Goal: Feedback & Contribution: Submit feedback/report problem

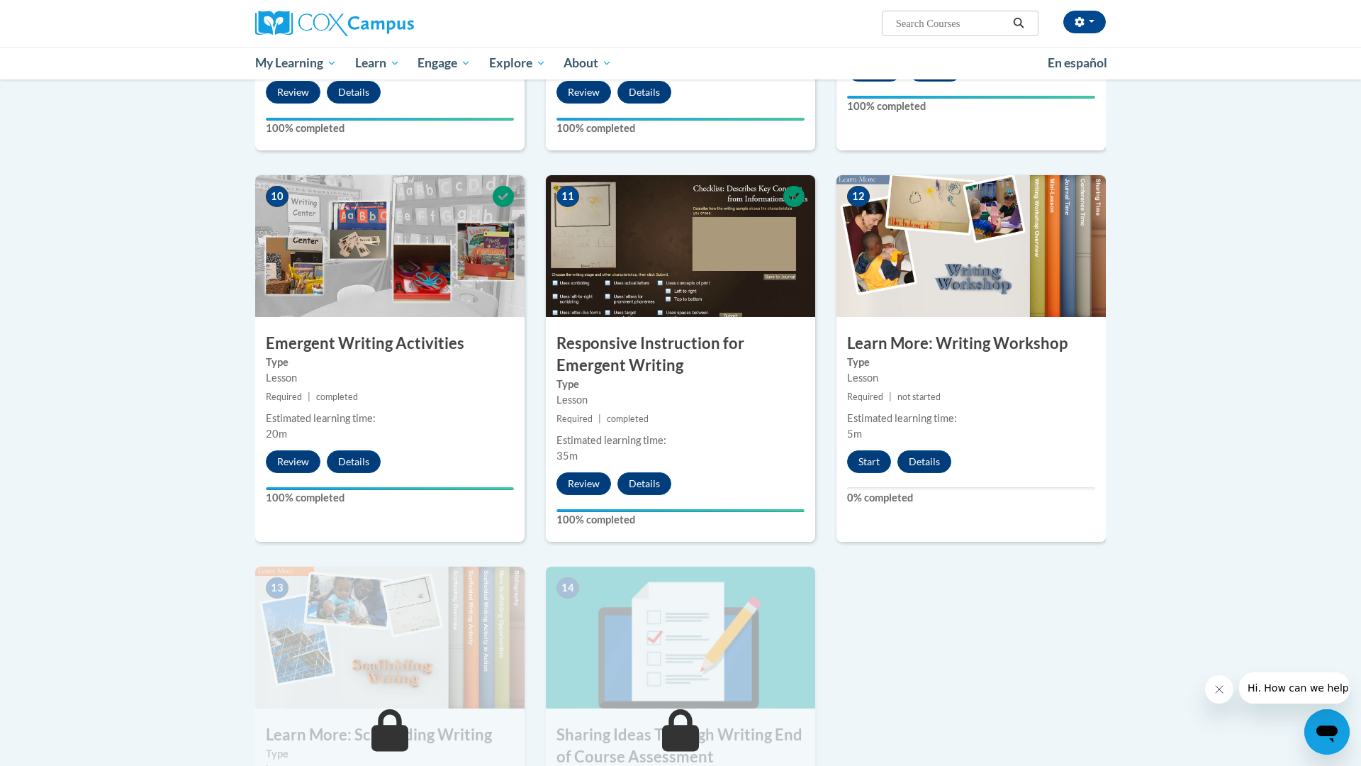
scroll to position [1372, 0]
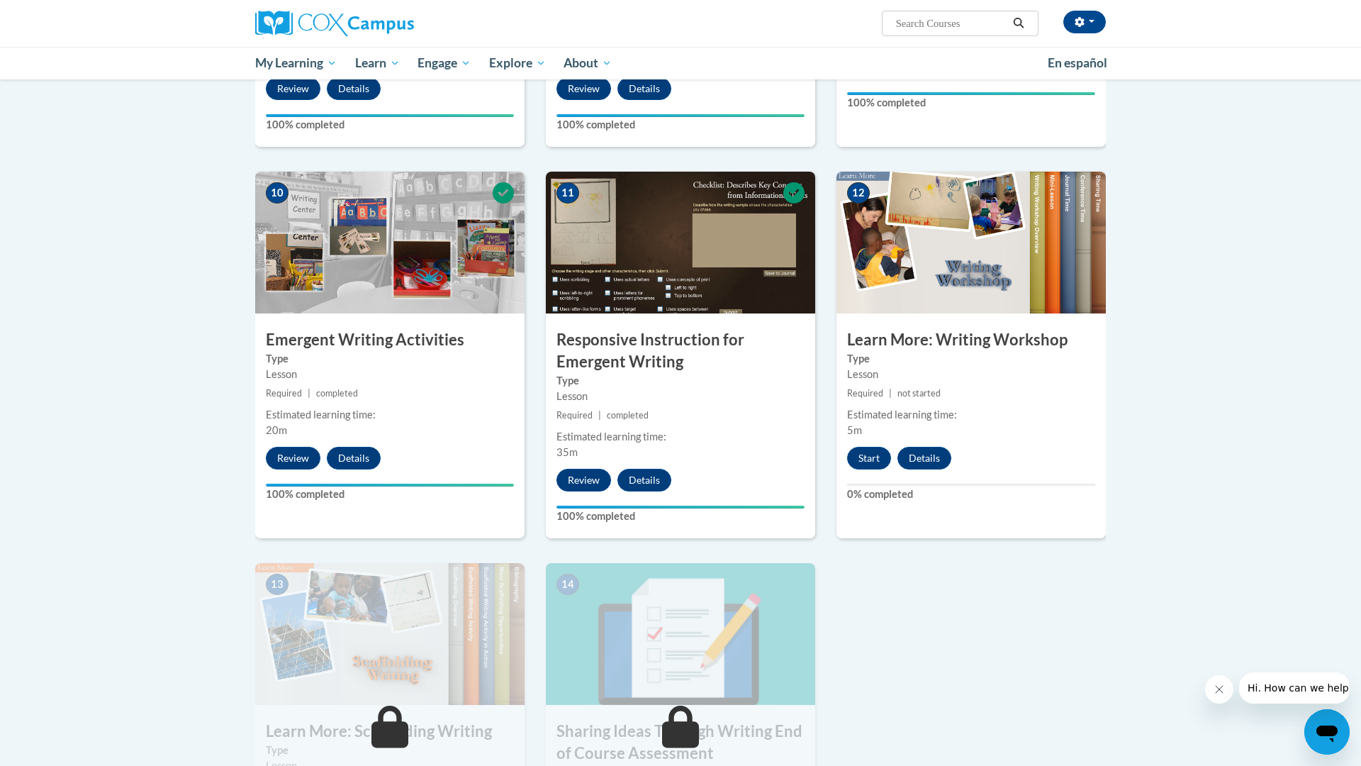
click at [915, 280] on img at bounding box center [971, 243] width 269 height 142
click at [856, 447] on button "Start" at bounding box center [869, 458] width 44 height 23
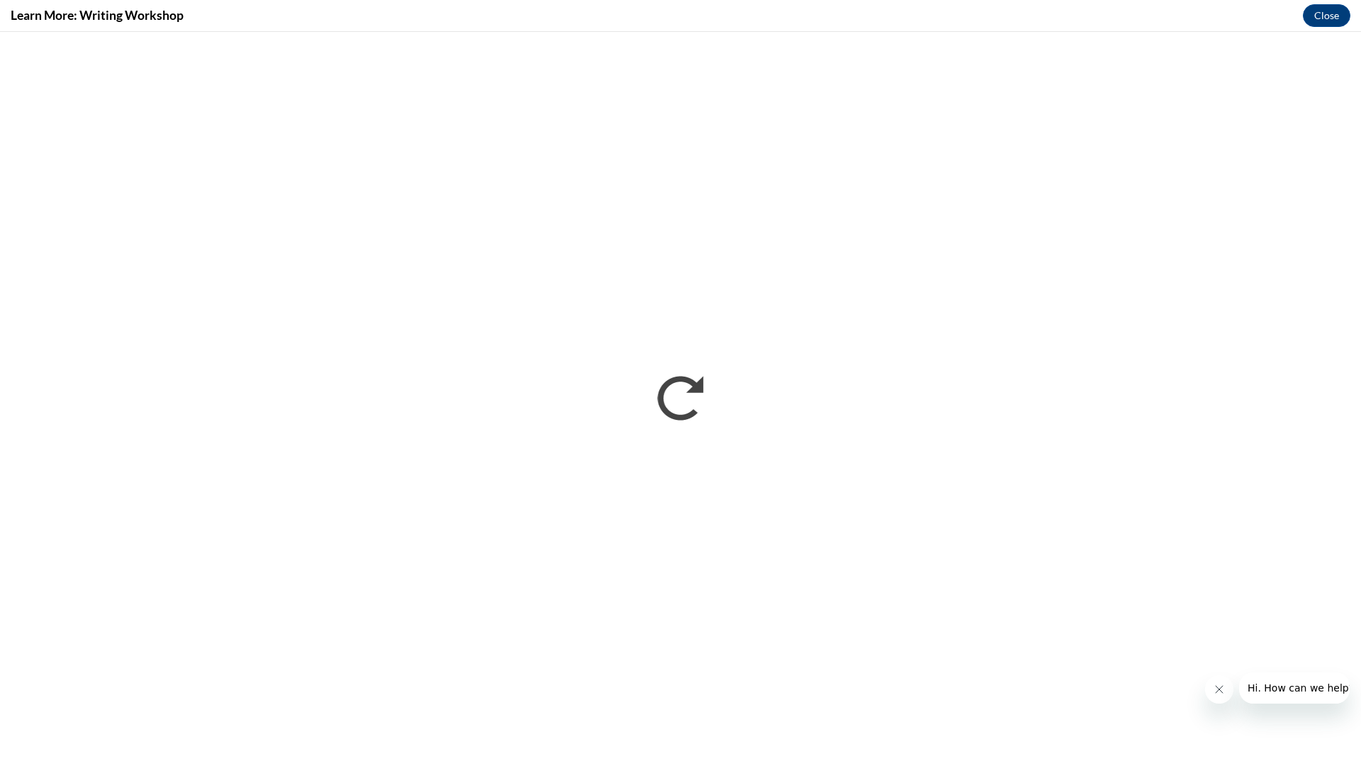
scroll to position [0, 0]
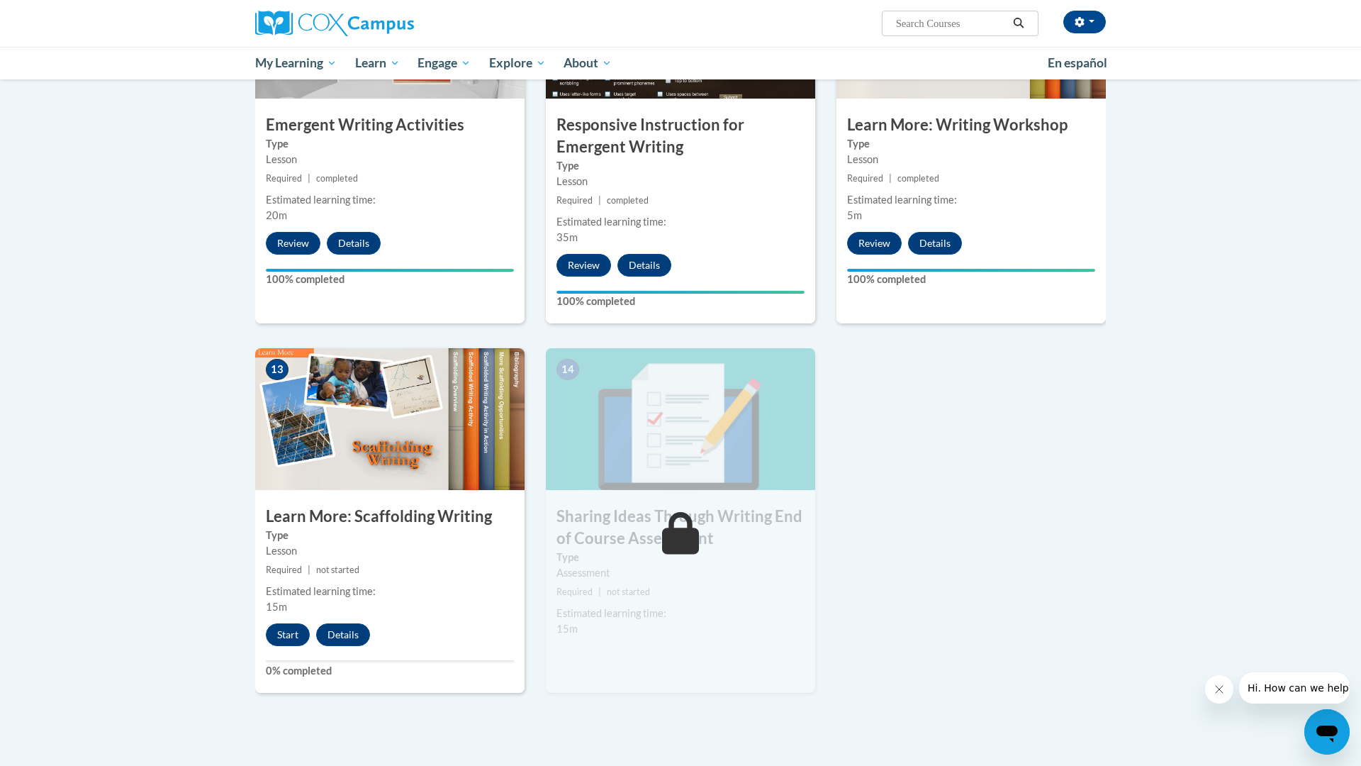
scroll to position [1589, 0]
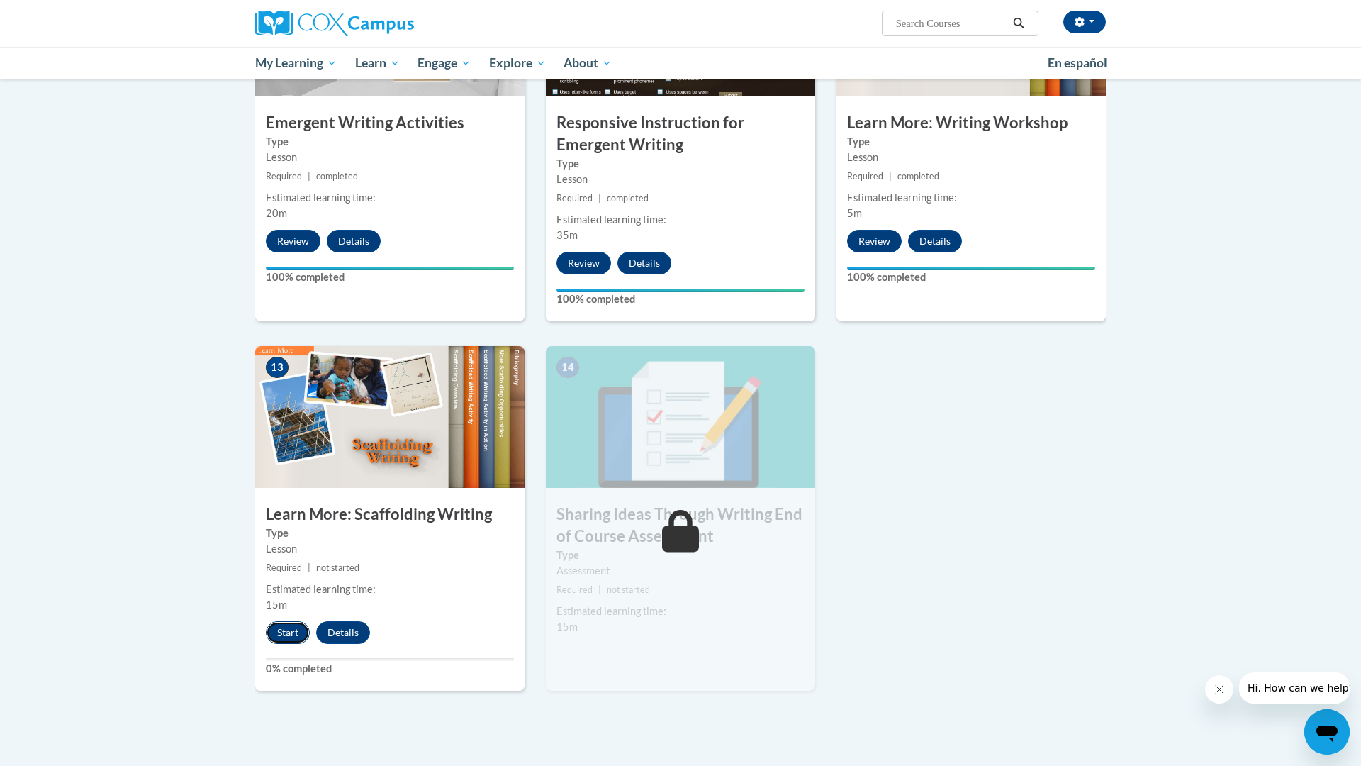
click at [287, 621] on button "Start" at bounding box center [288, 632] width 44 height 23
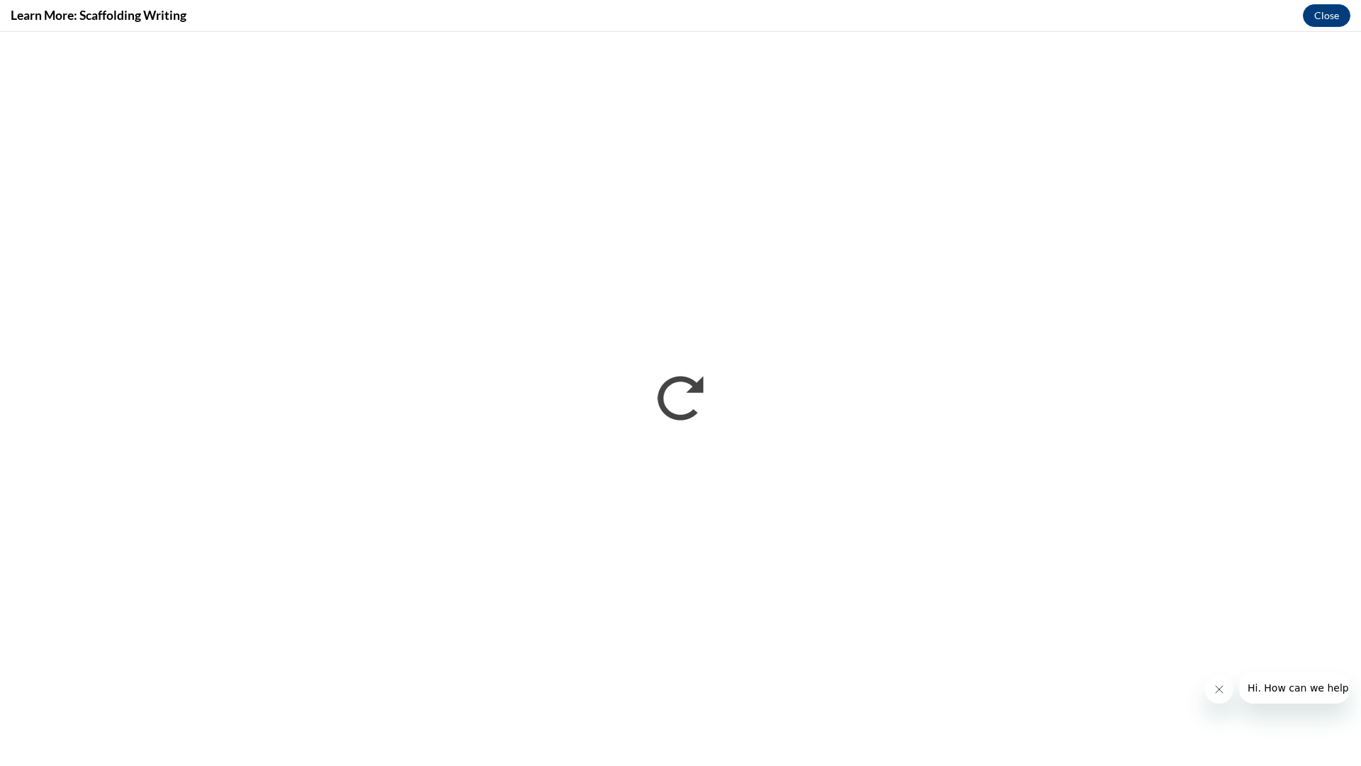
scroll to position [0, 0]
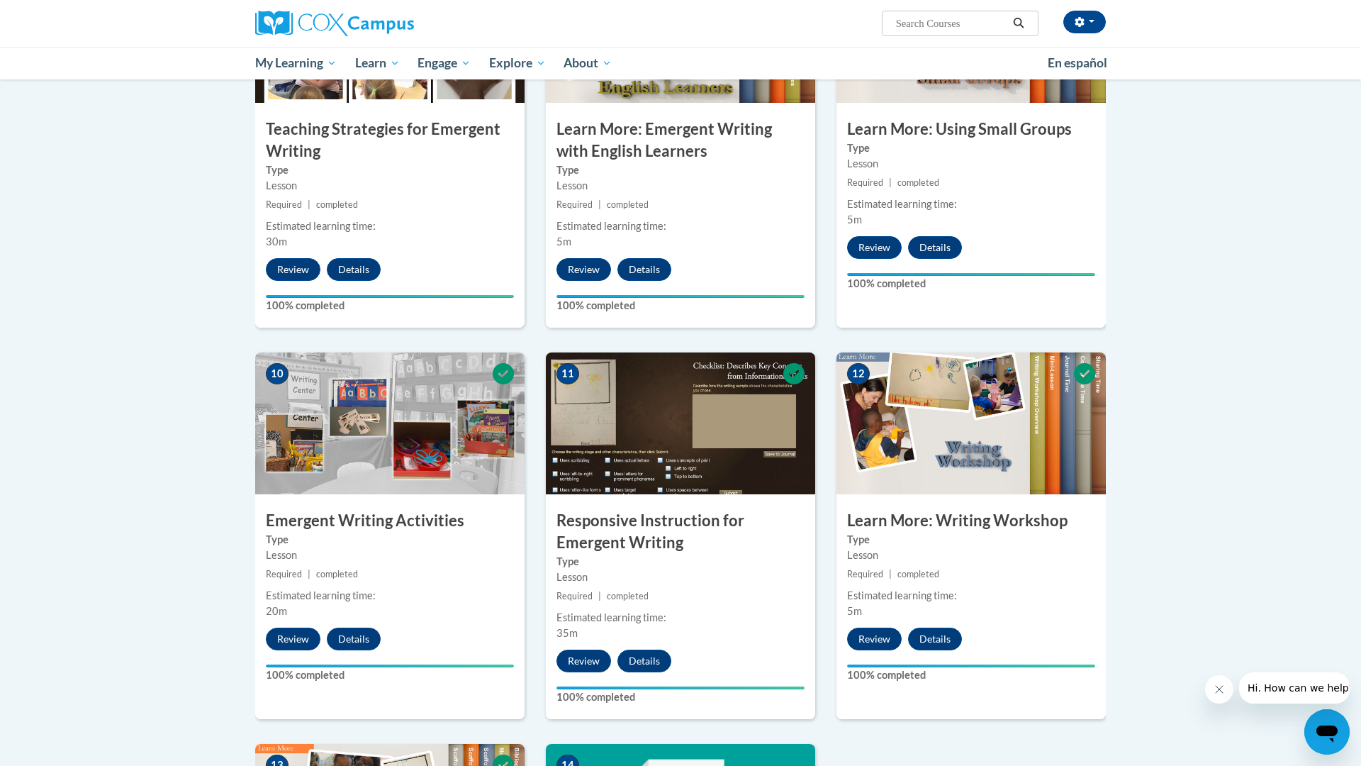
scroll to position [1877, 0]
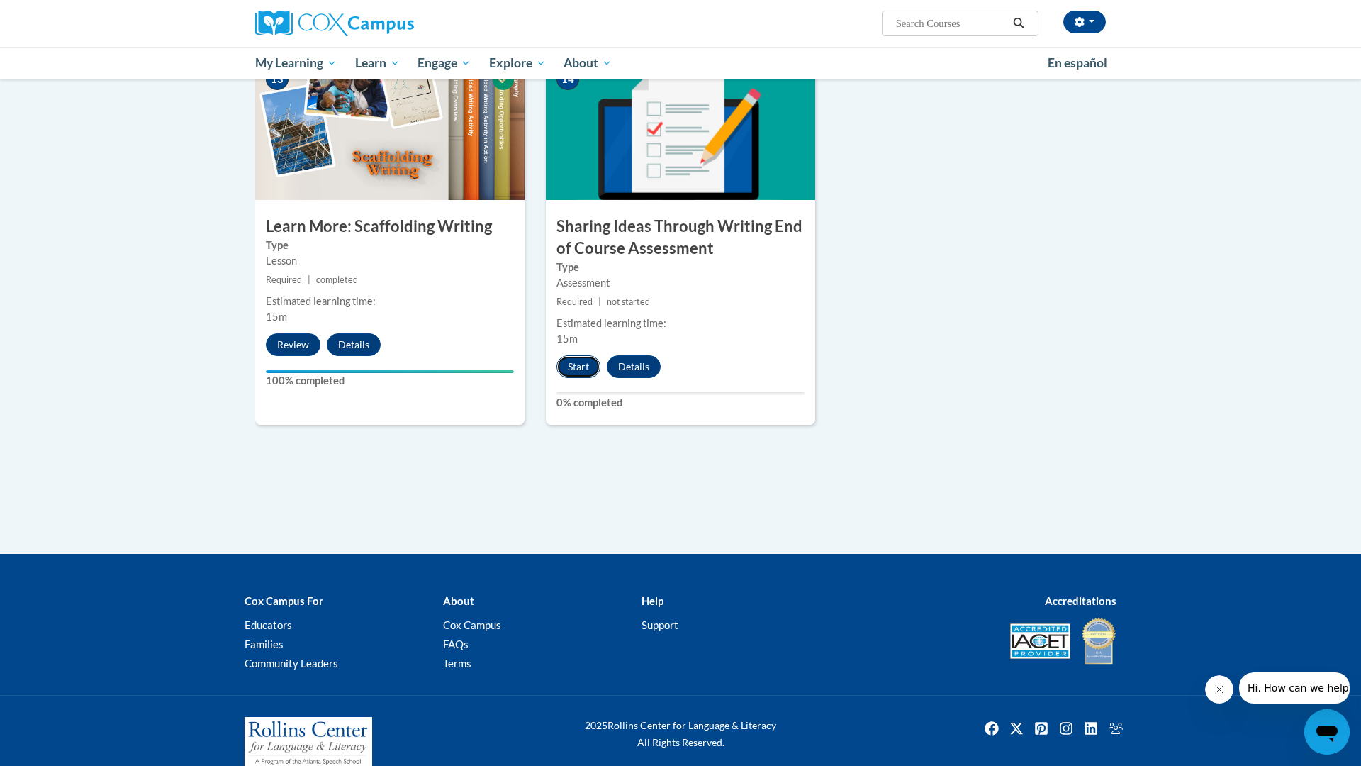
click at [587, 355] on button "Start" at bounding box center [579, 366] width 44 height 23
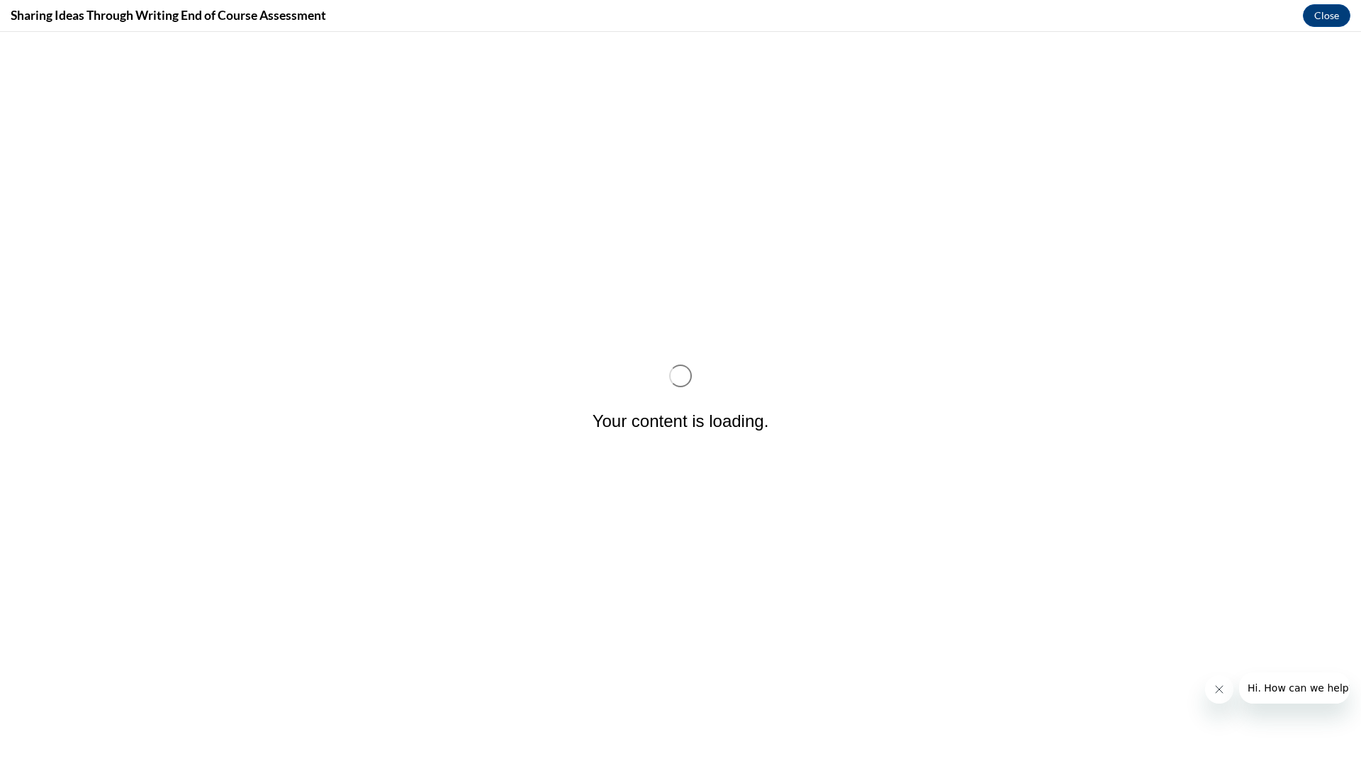
scroll to position [0, 0]
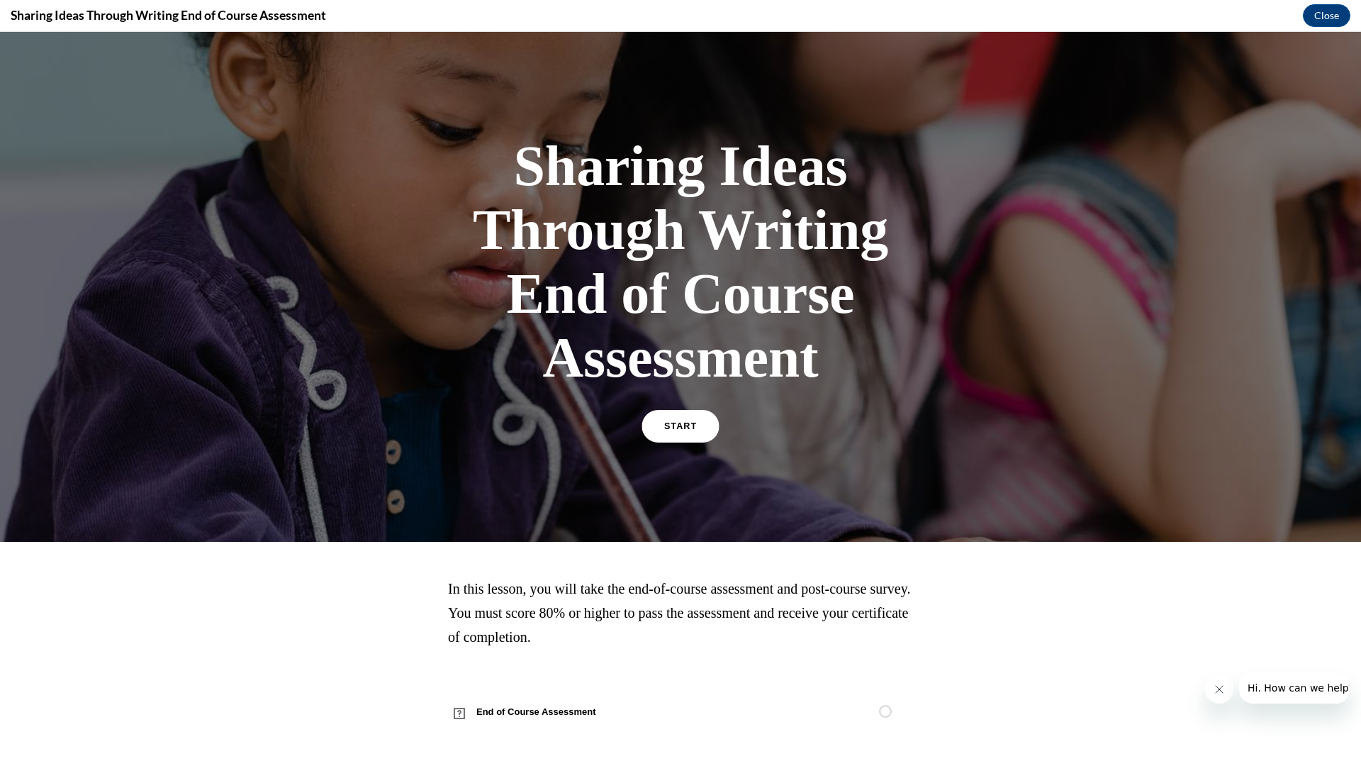
click at [662, 427] on link "START" at bounding box center [680, 426] width 77 height 33
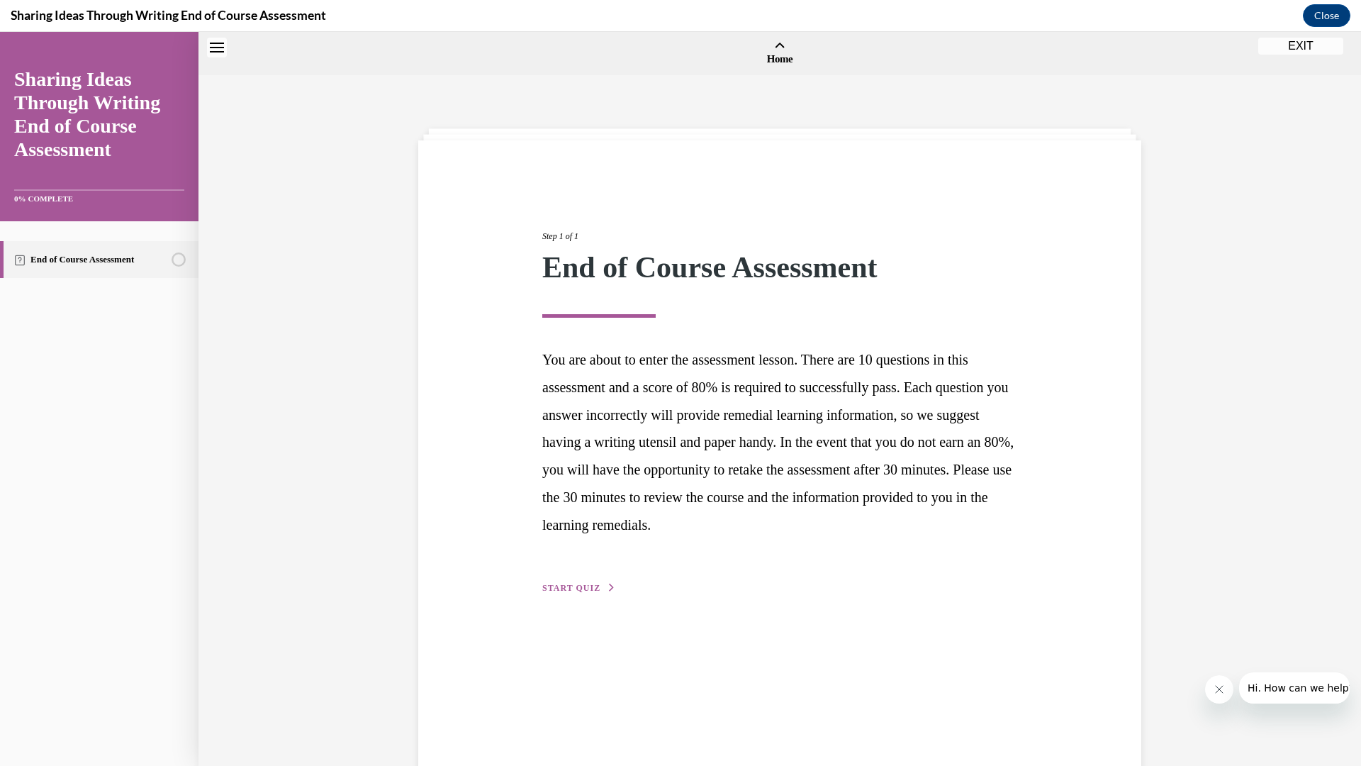
scroll to position [44, 0]
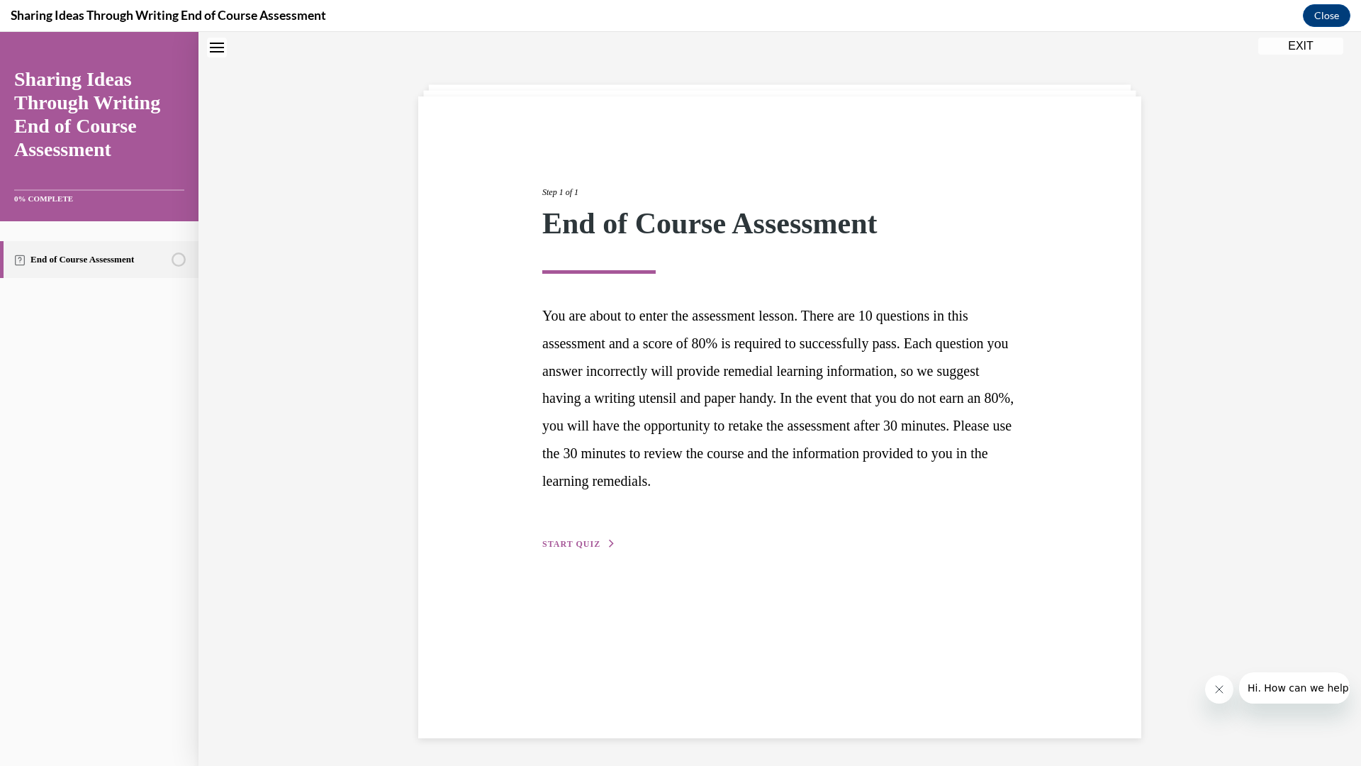
click at [565, 542] on span "START QUIZ" at bounding box center [571, 544] width 58 height 10
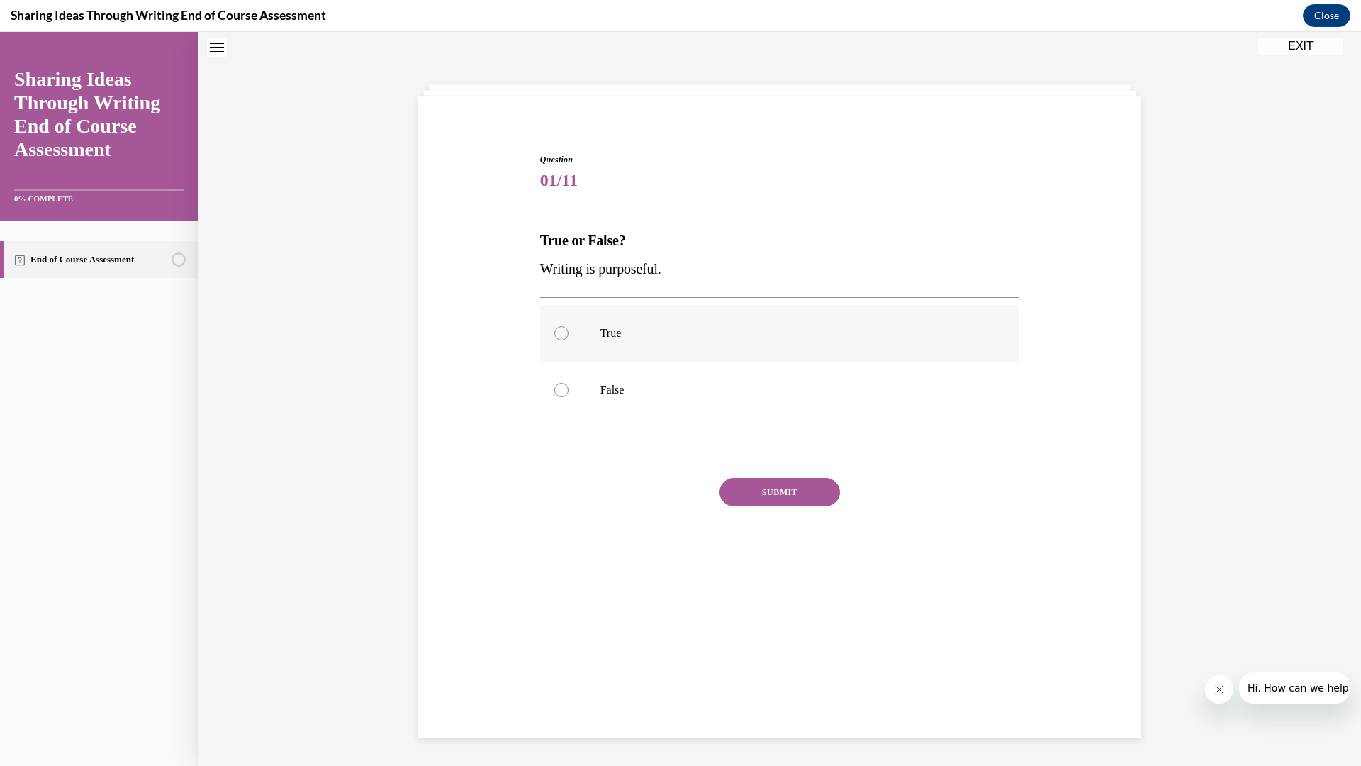
click at [562, 334] on div at bounding box center [561, 333] width 14 height 14
click at [562, 334] on input "True" at bounding box center [561, 333] width 14 height 14
radio input "true"
click at [743, 486] on button "SUBMIT" at bounding box center [780, 492] width 121 height 28
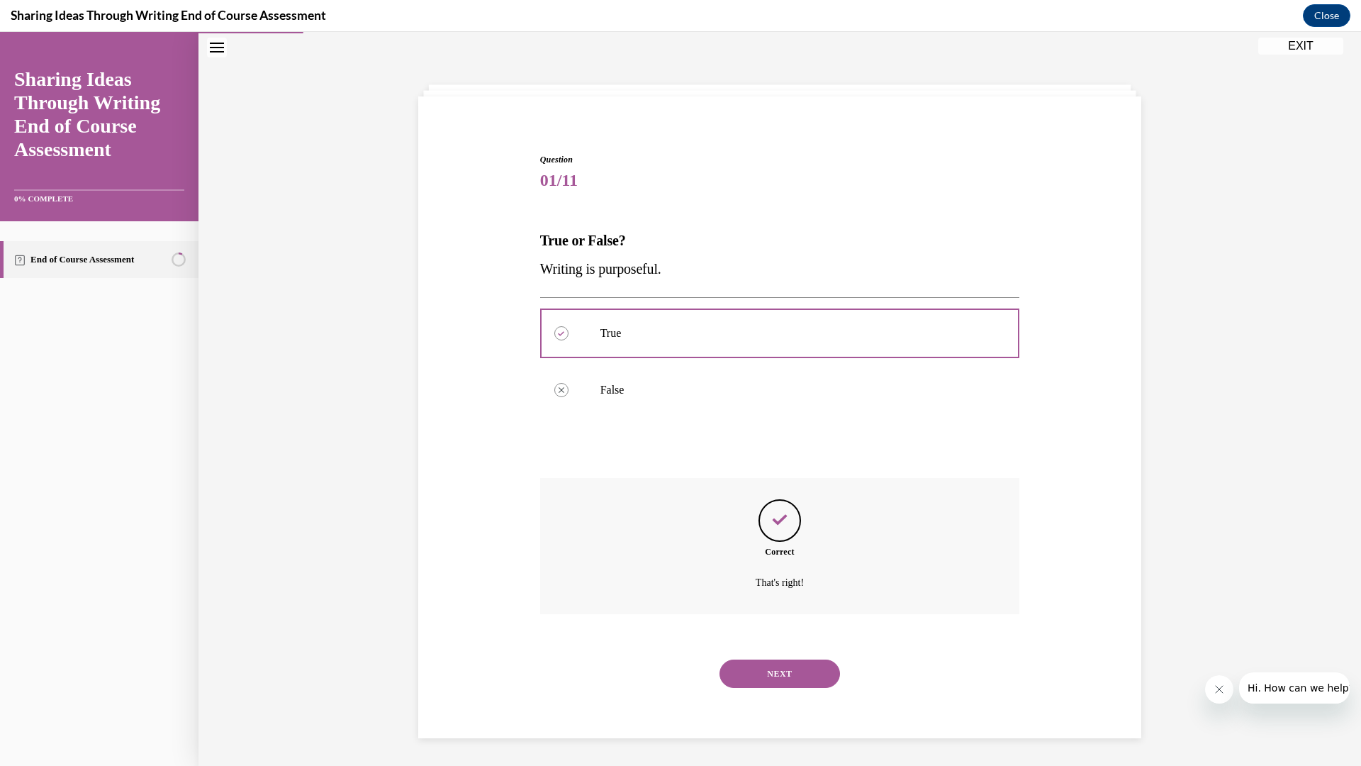
scroll to position [45, 0]
click at [754, 678] on button "NEXT" at bounding box center [780, 673] width 121 height 28
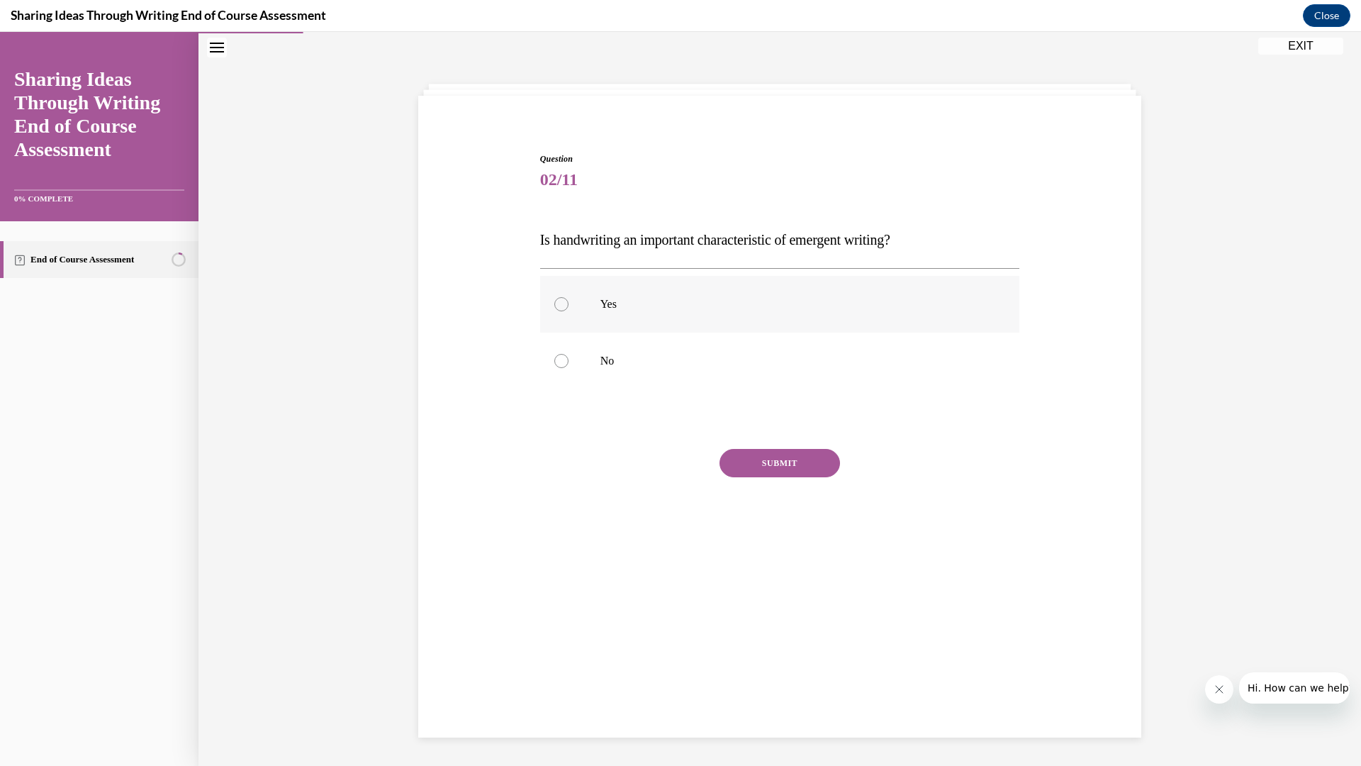
click at [560, 301] on div at bounding box center [561, 304] width 14 height 14
click at [560, 301] on input "Yes" at bounding box center [561, 304] width 14 height 14
radio input "true"
click at [767, 474] on button "SUBMIT" at bounding box center [780, 463] width 121 height 28
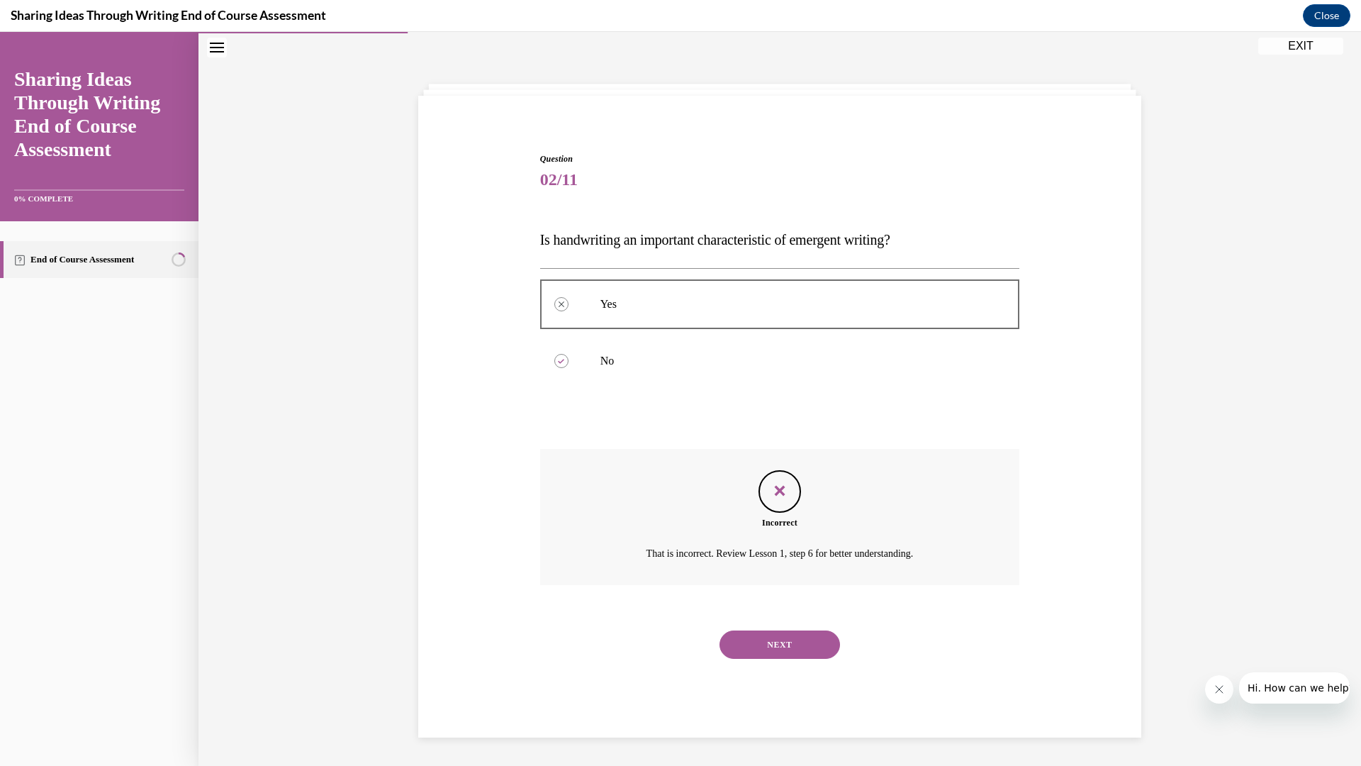
click at [781, 644] on button "NEXT" at bounding box center [780, 644] width 121 height 28
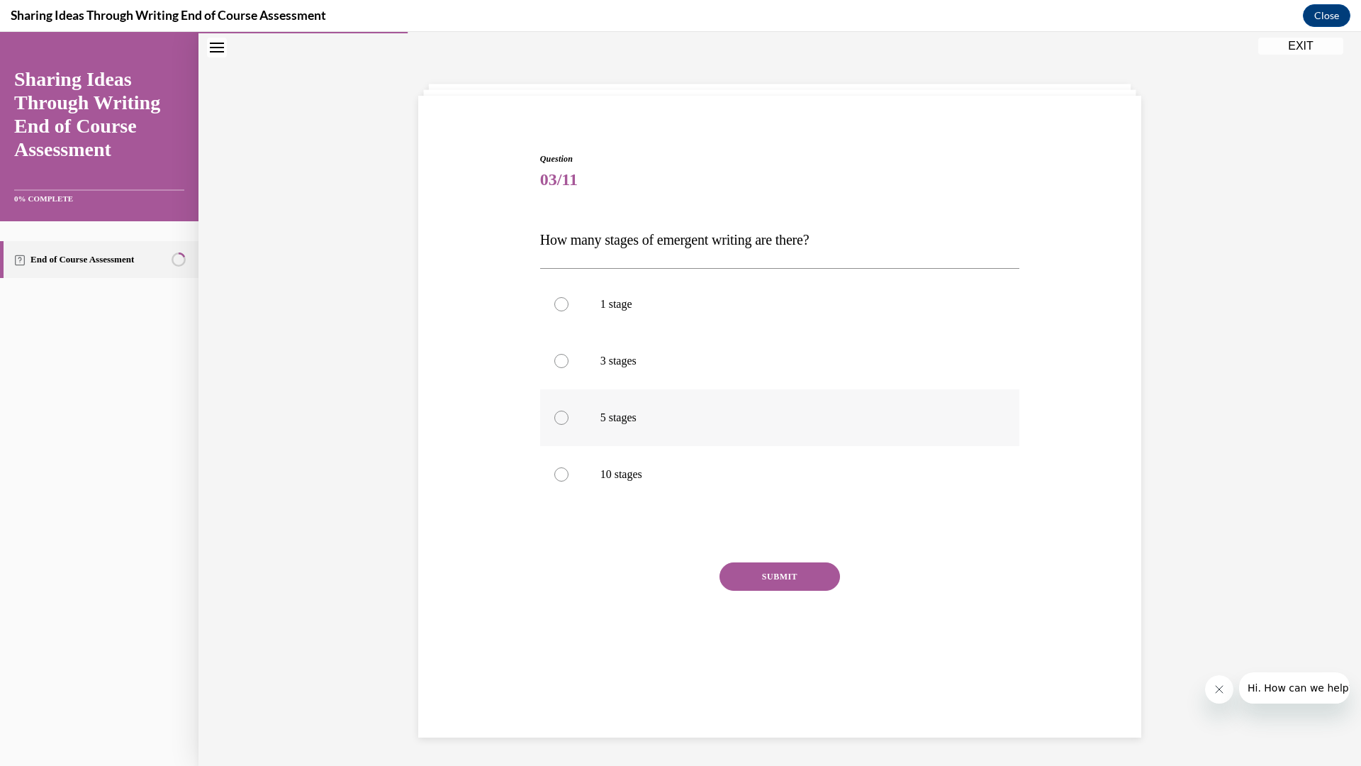
click at [561, 418] on div at bounding box center [561, 417] width 14 height 14
click at [561, 418] on input "5 stages" at bounding box center [561, 417] width 14 height 14
radio input "true"
click at [796, 578] on button "SUBMIT" at bounding box center [780, 576] width 121 height 28
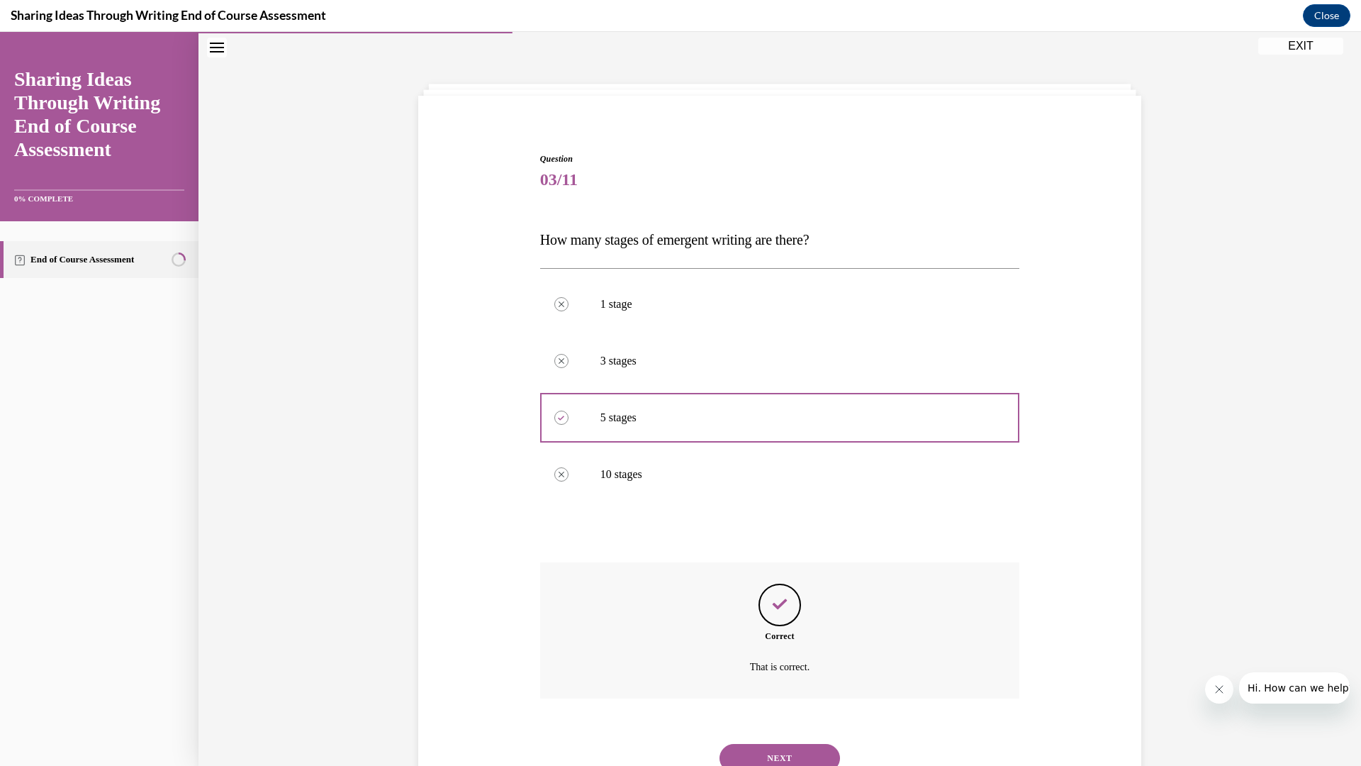
scroll to position [101, 0]
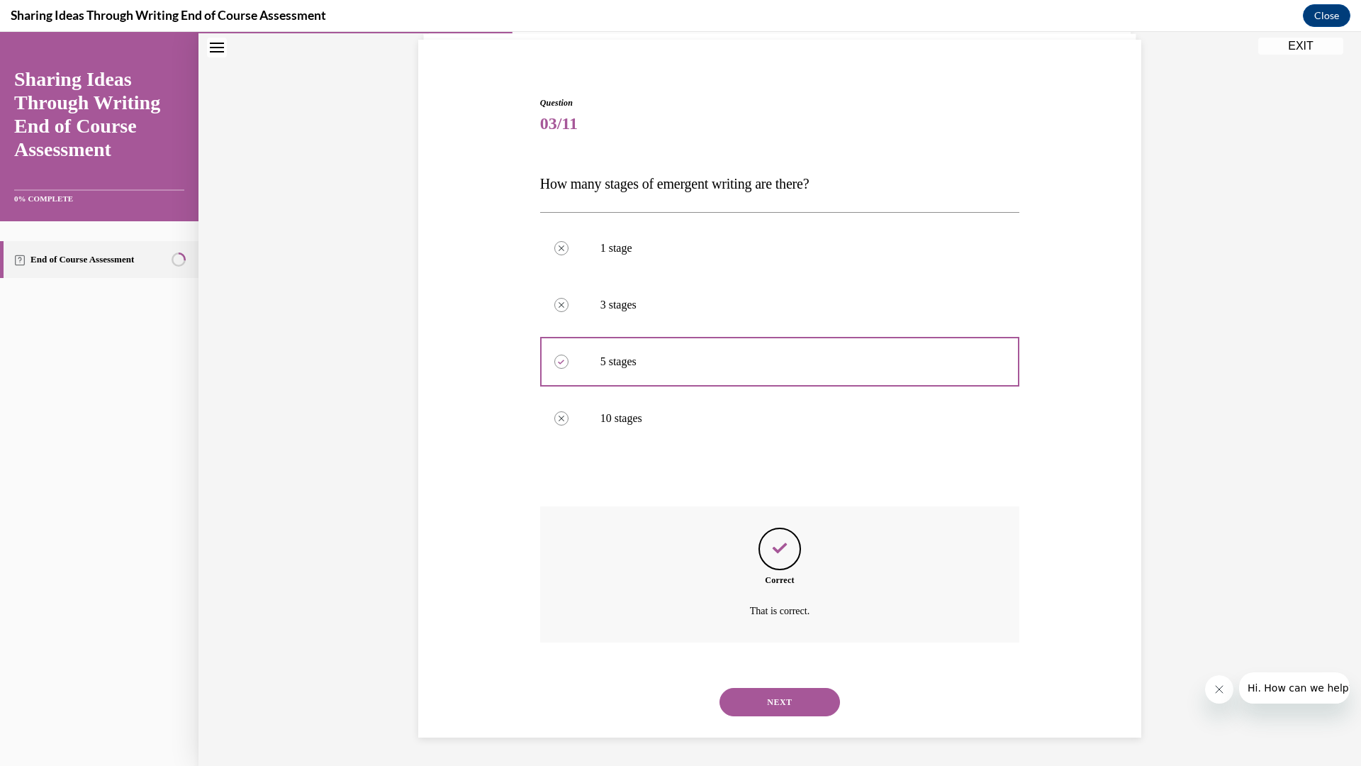
click at [788, 701] on button "NEXT" at bounding box center [780, 702] width 121 height 28
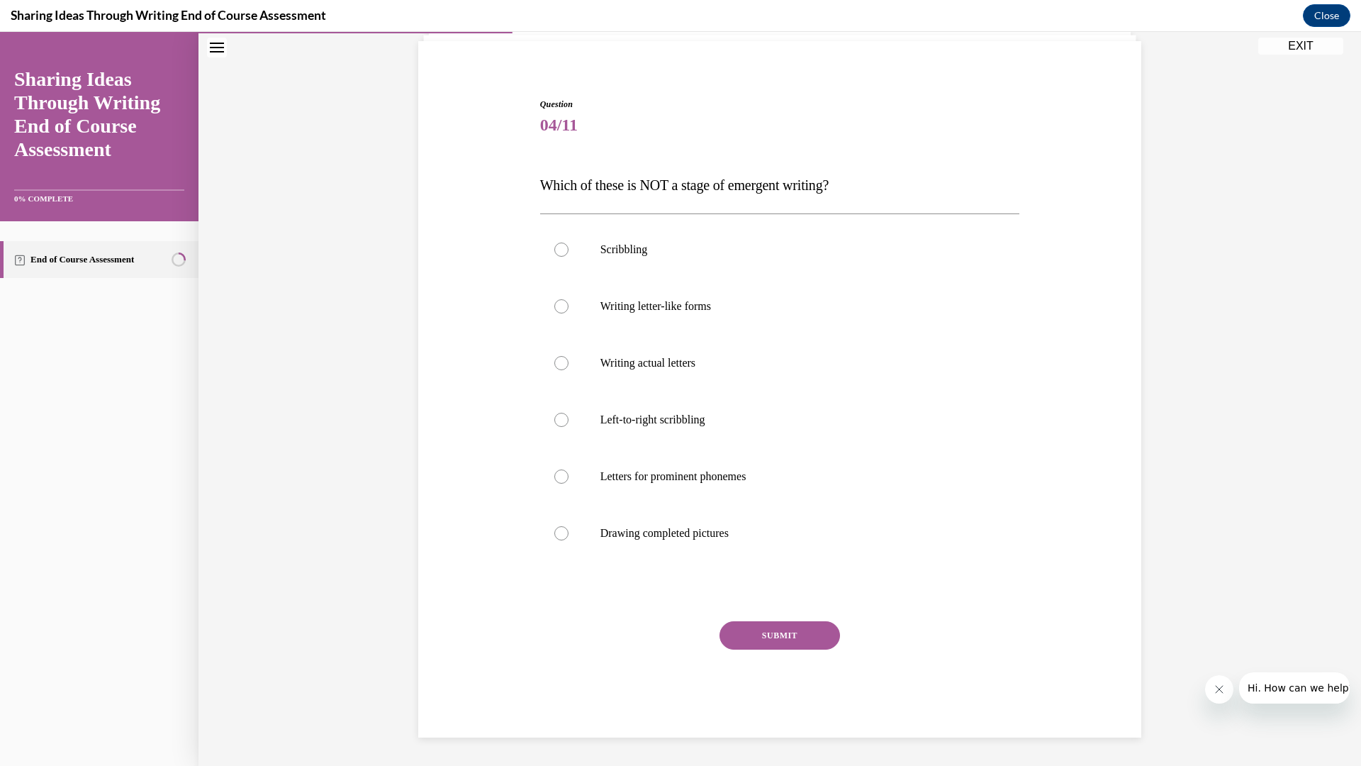
scroll to position [73, 0]
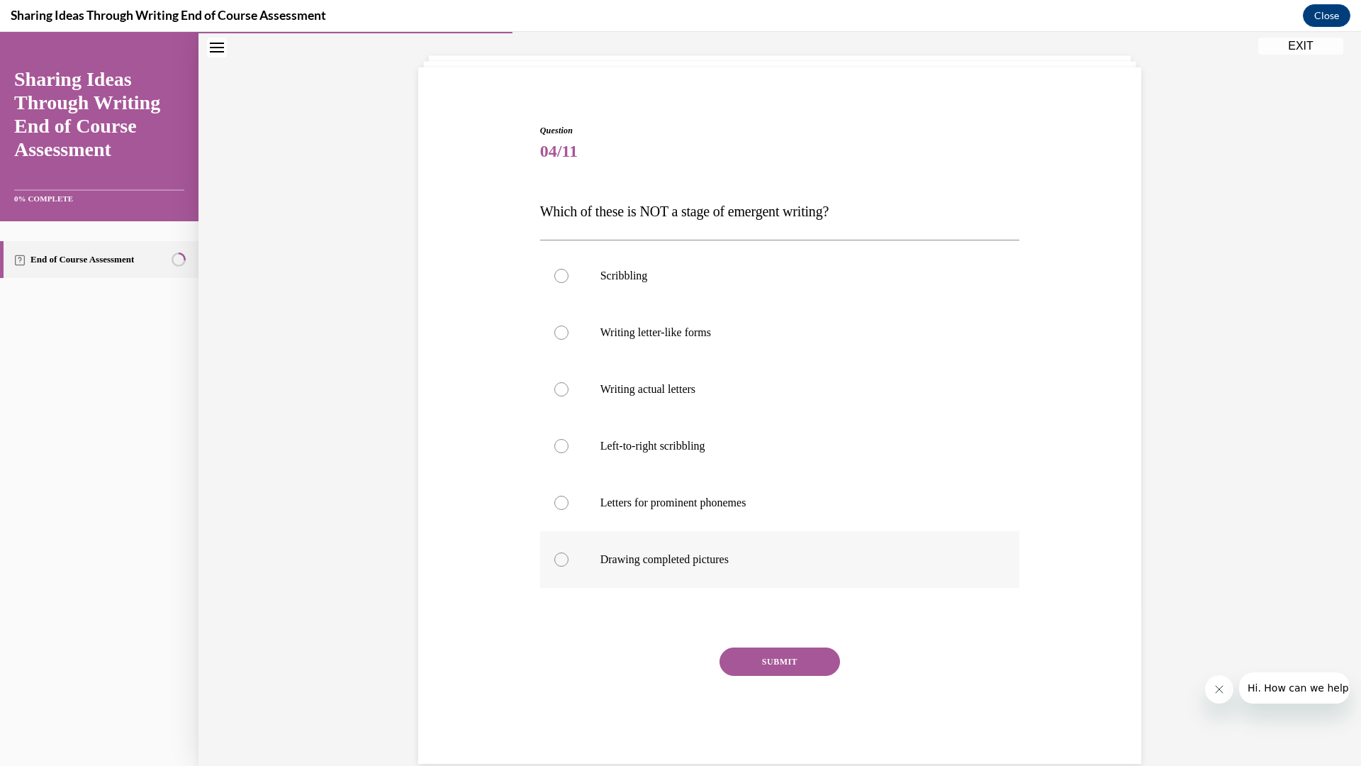
click at [565, 560] on div at bounding box center [561, 559] width 14 height 14
click at [565, 560] on input "Drawing completed pictures" at bounding box center [561, 559] width 14 height 14
radio input "true"
click at [781, 669] on button "SUBMIT" at bounding box center [780, 661] width 121 height 28
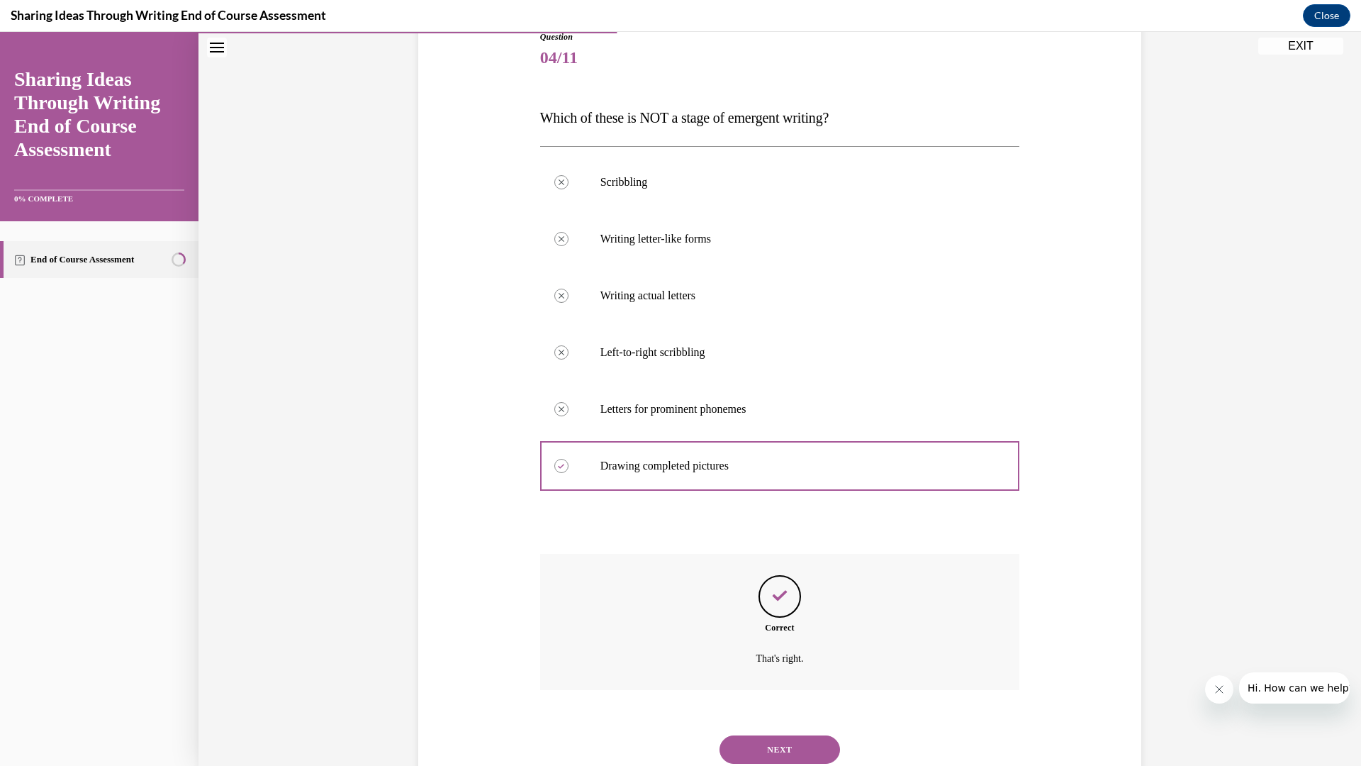
scroll to position [214, 0]
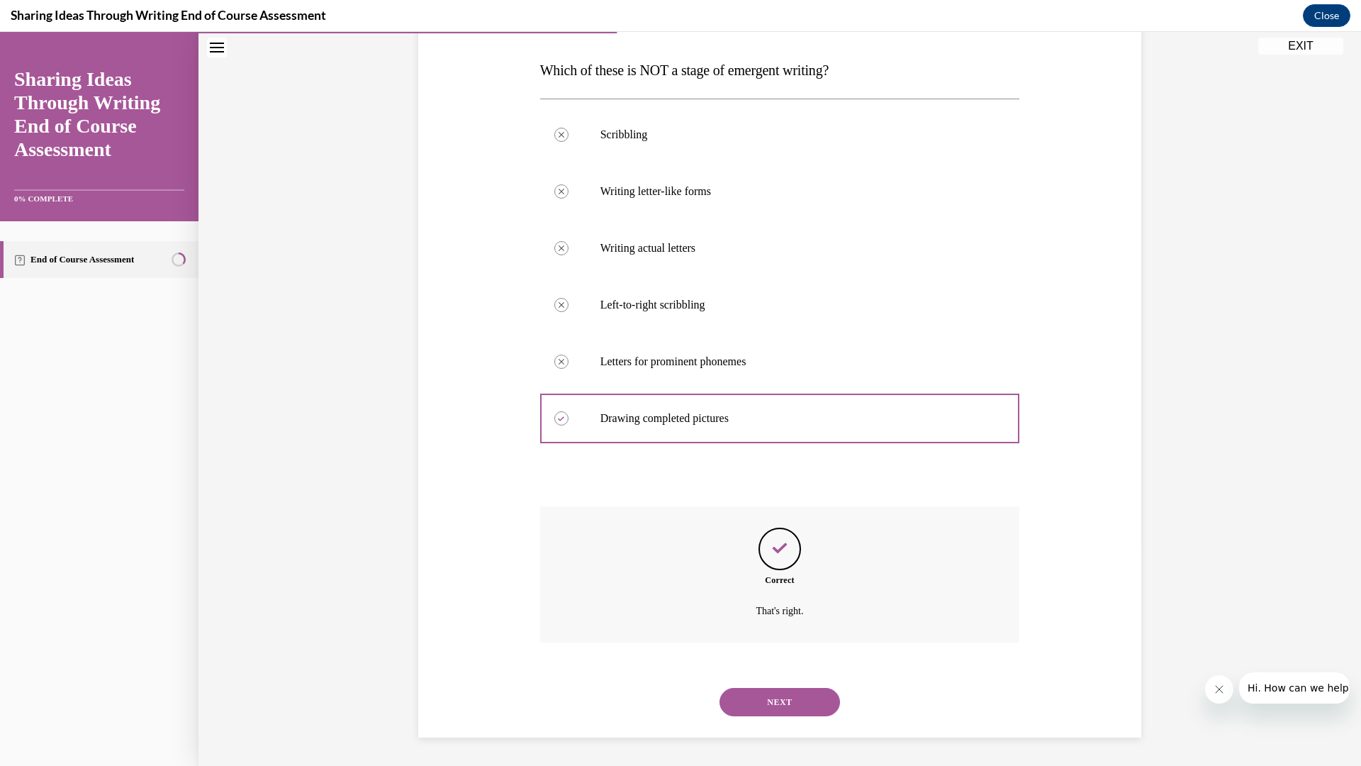
click at [762, 697] on button "NEXT" at bounding box center [780, 702] width 121 height 28
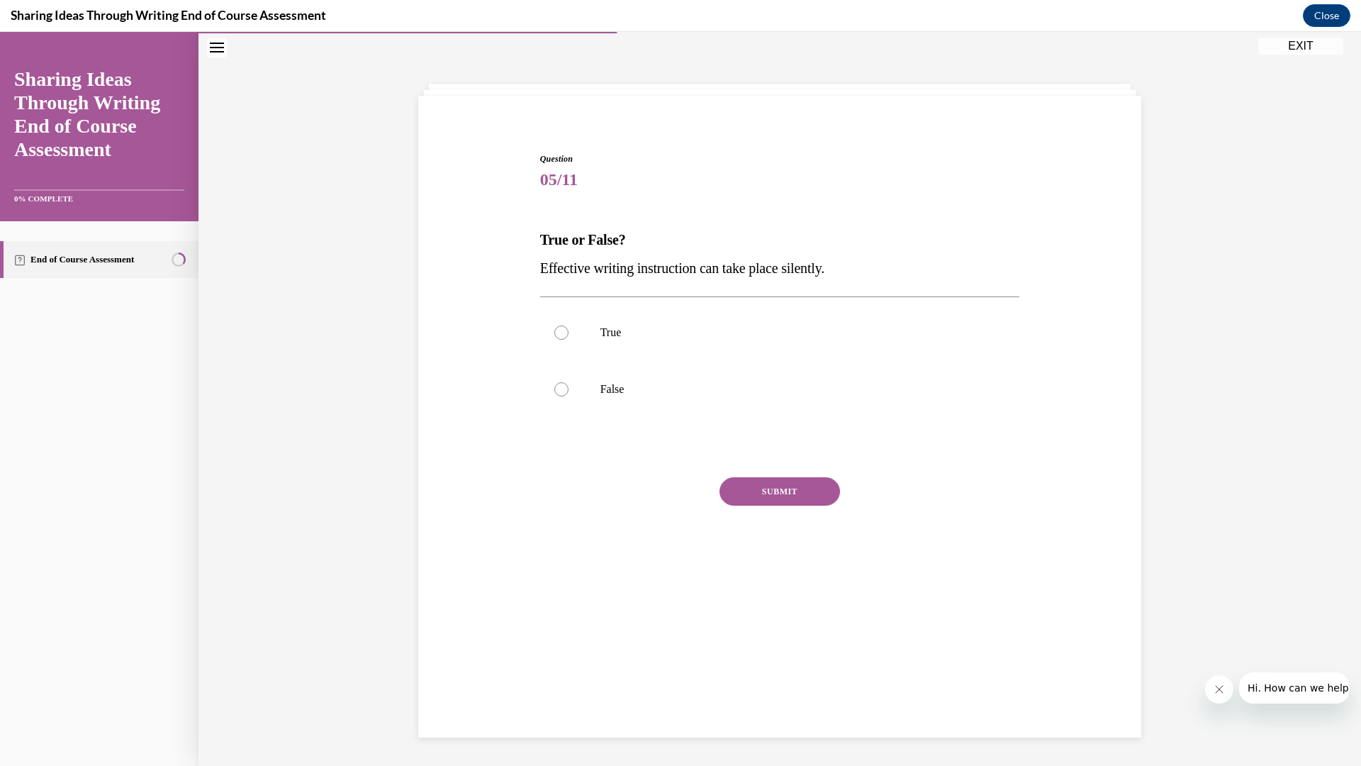
scroll to position [45, 0]
click at [560, 391] on div at bounding box center [561, 389] width 14 height 14
click at [560, 391] on input "False" at bounding box center [561, 389] width 14 height 14
radio input "true"
click at [777, 486] on button "SUBMIT" at bounding box center [780, 491] width 121 height 28
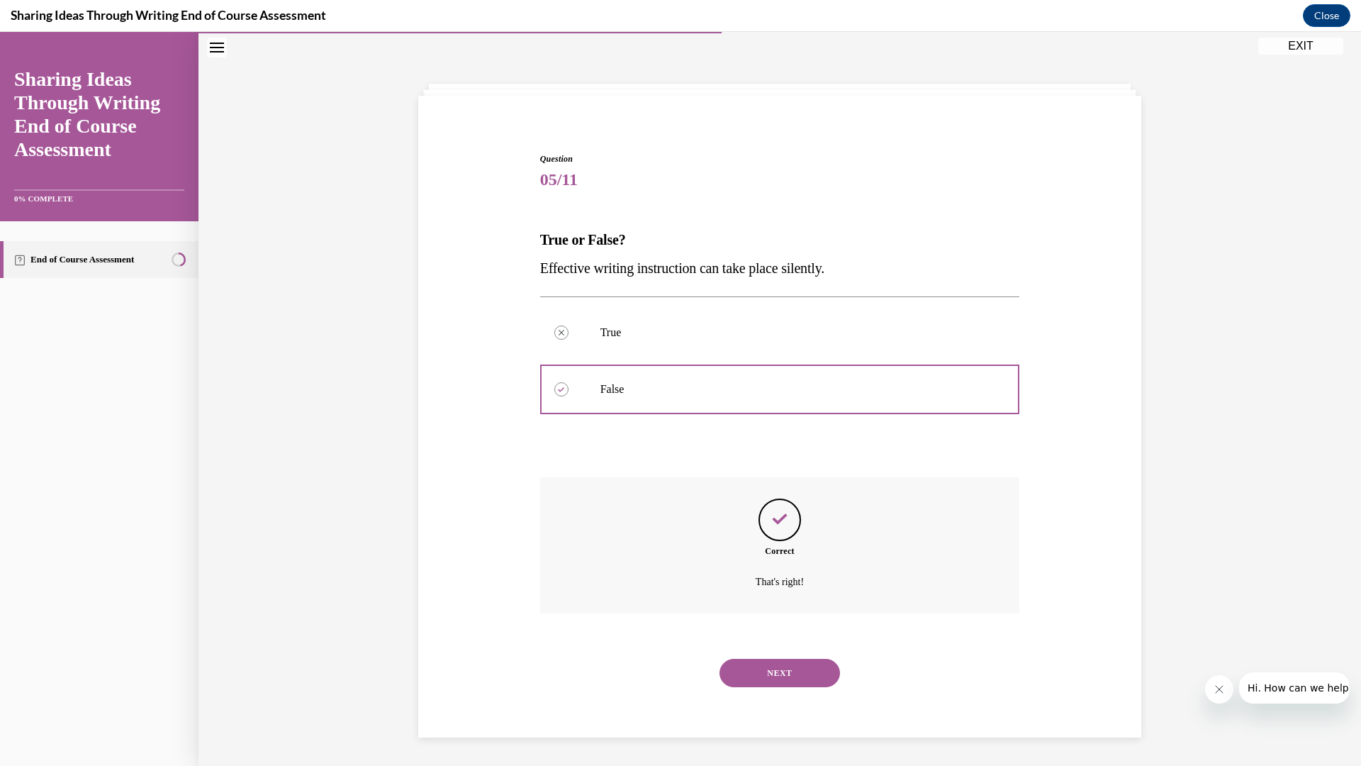
click at [755, 669] on button "NEXT" at bounding box center [780, 673] width 121 height 28
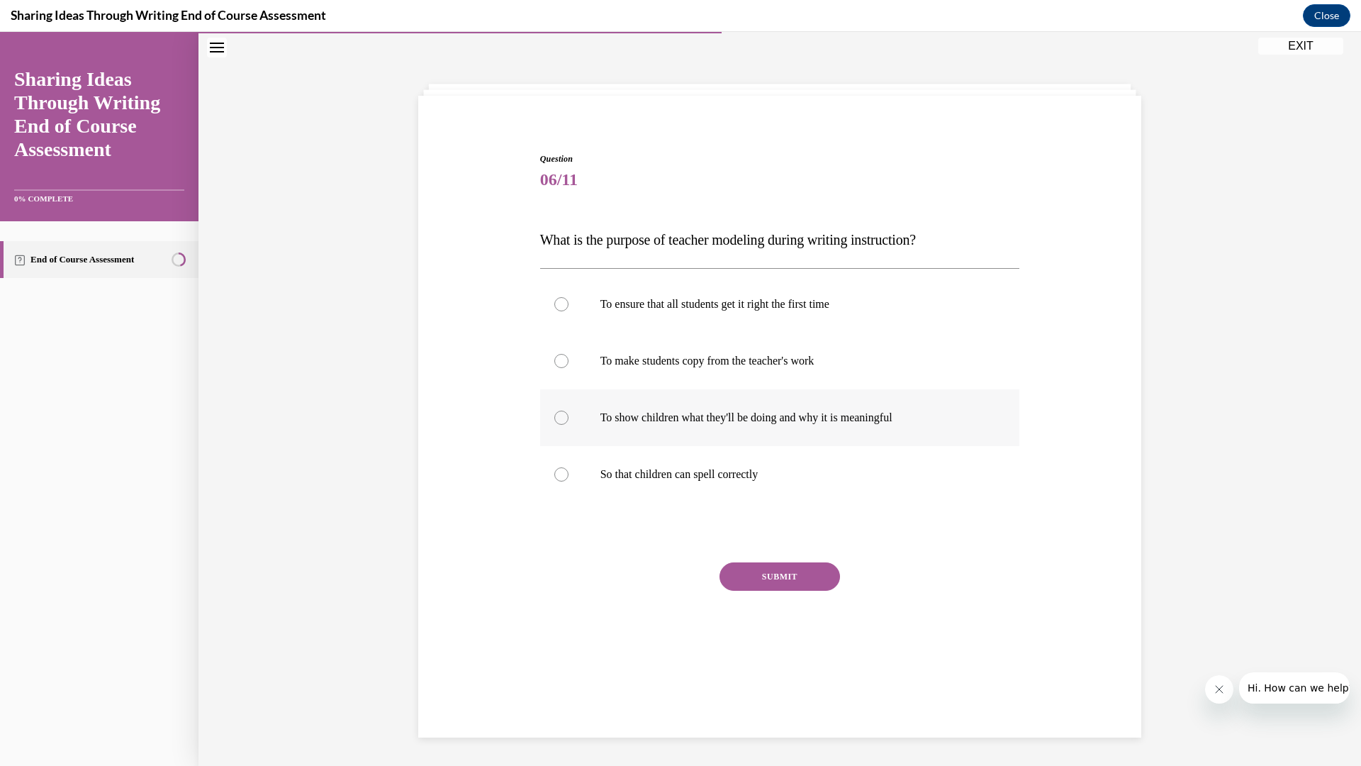
click at [559, 418] on div at bounding box center [561, 417] width 14 height 14
click at [559, 418] on input "To show children what they'll be doing and why it is meaningful" at bounding box center [561, 417] width 14 height 14
radio input "true"
click at [744, 571] on button "SUBMIT" at bounding box center [780, 576] width 121 height 28
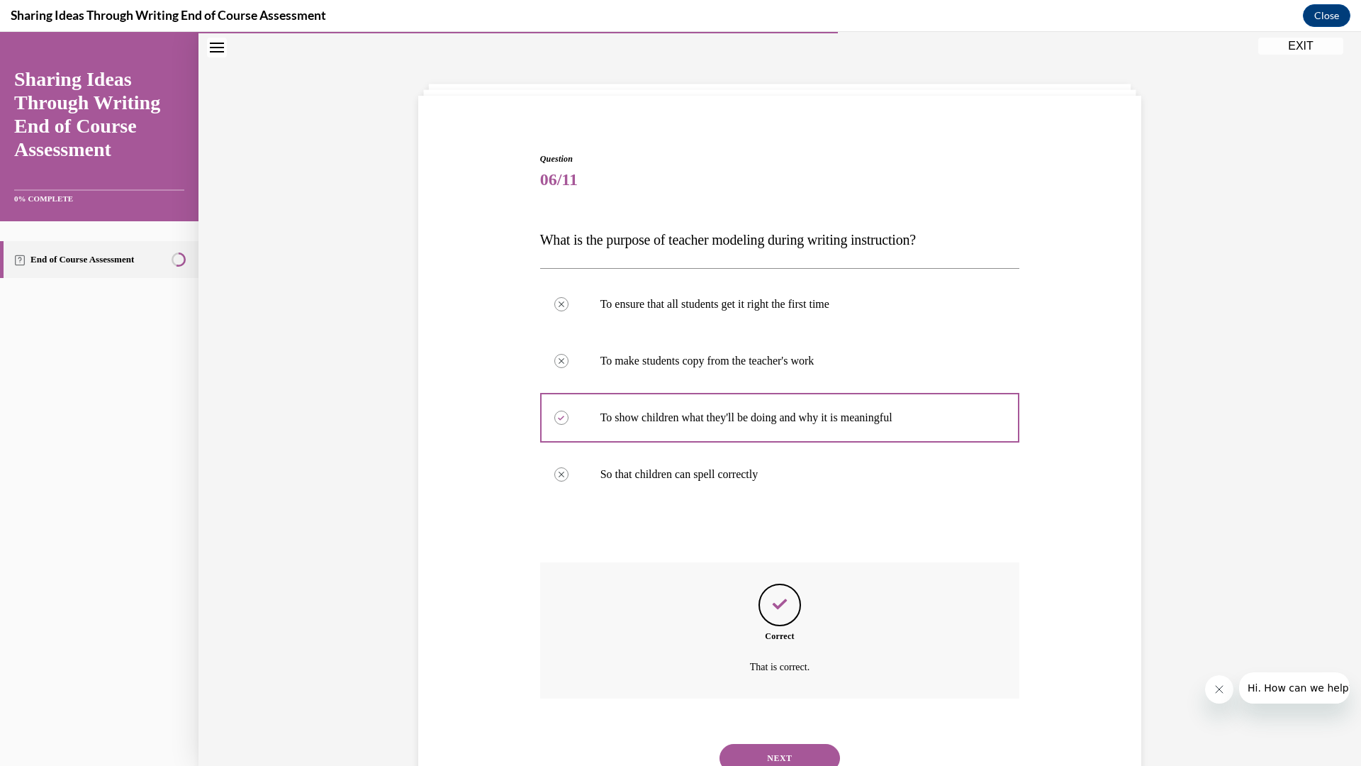
scroll to position [101, 0]
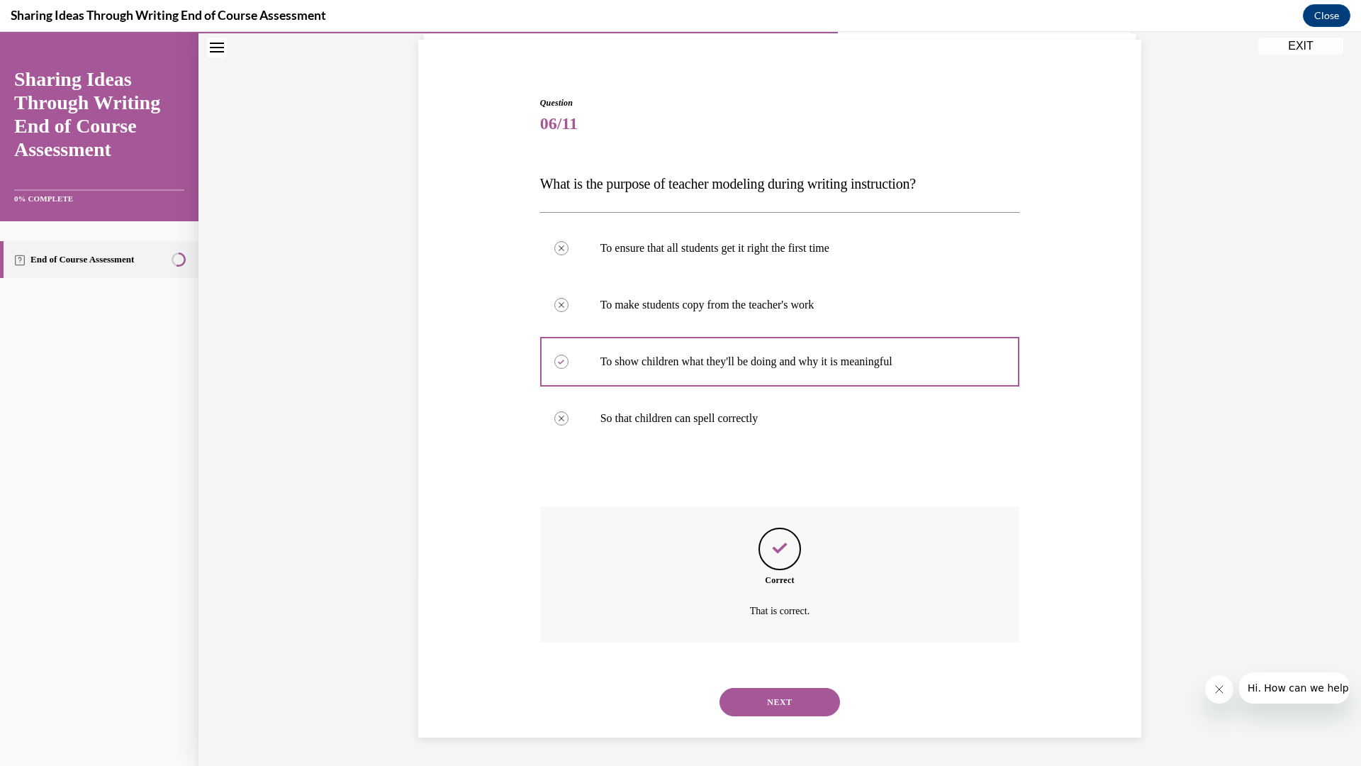
click at [784, 698] on button "NEXT" at bounding box center [780, 702] width 121 height 28
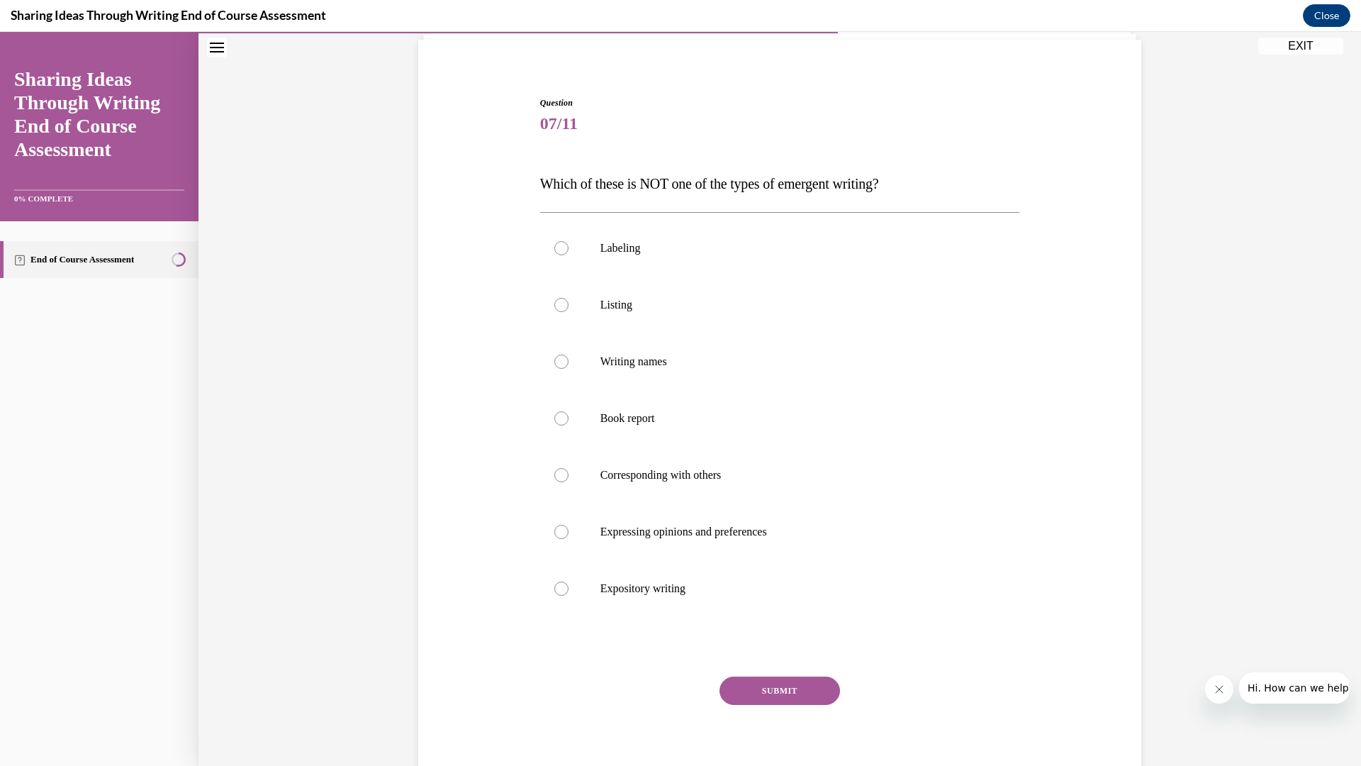
scroll to position [74, 0]
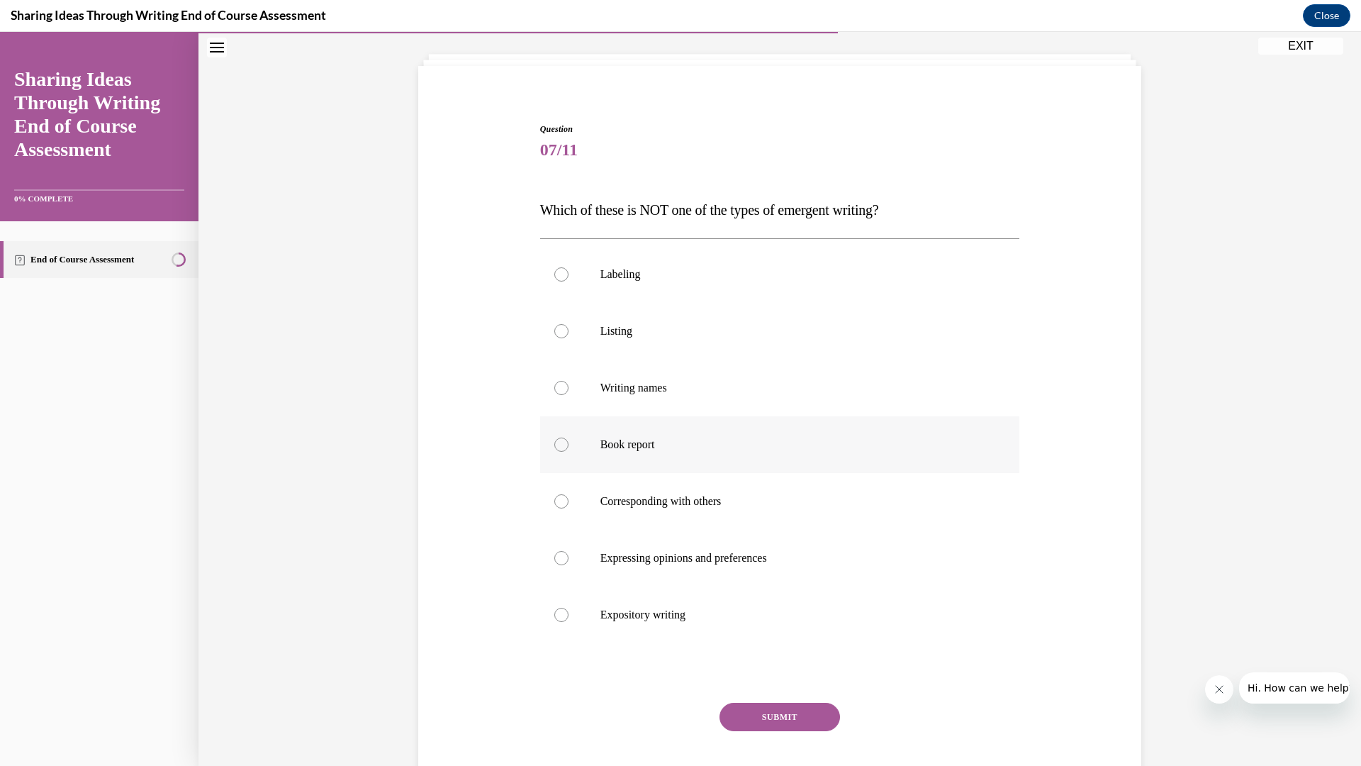
click at [569, 442] on label "Book report" at bounding box center [780, 444] width 480 height 57
click at [569, 442] on input "Book report" at bounding box center [561, 444] width 14 height 14
radio input "true"
click at [795, 722] on button "SUBMIT" at bounding box center [780, 717] width 121 height 28
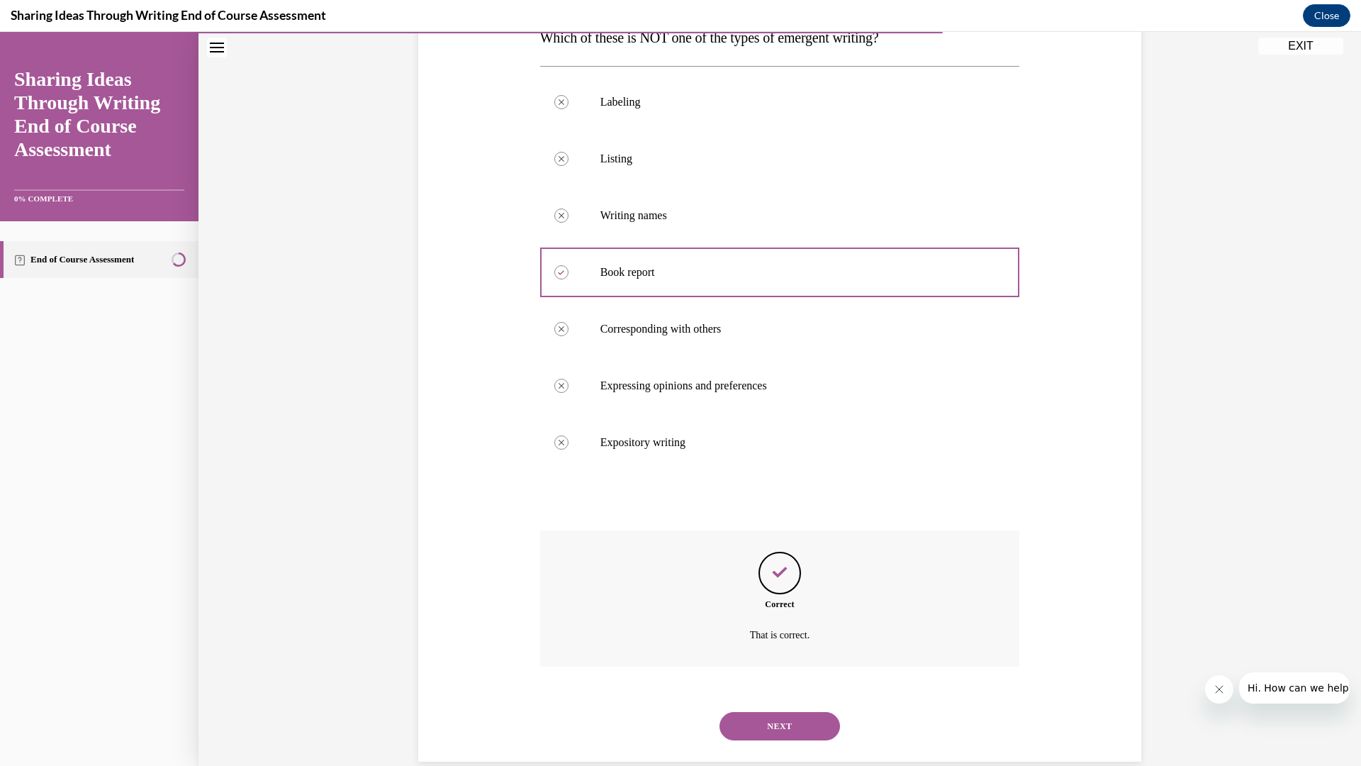
scroll to position [271, 0]
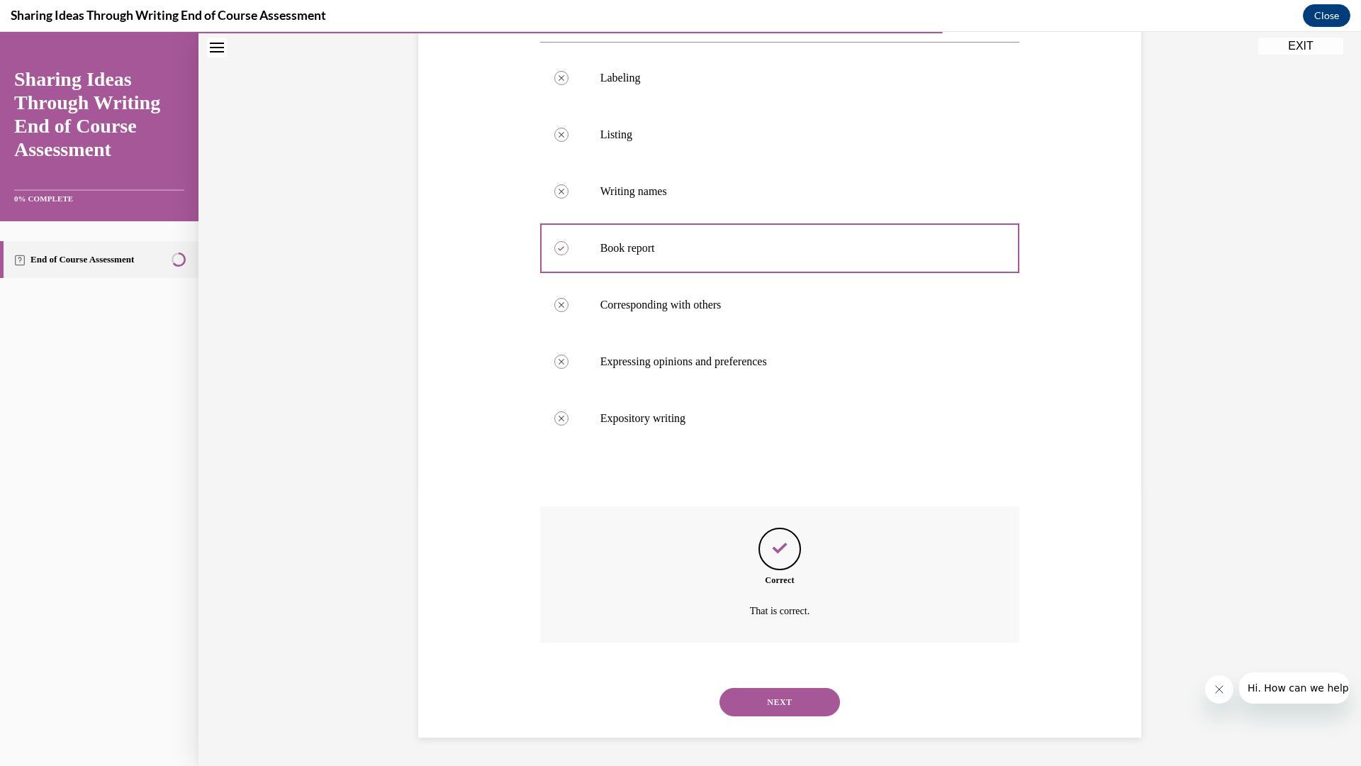
click at [781, 693] on button "NEXT" at bounding box center [780, 702] width 121 height 28
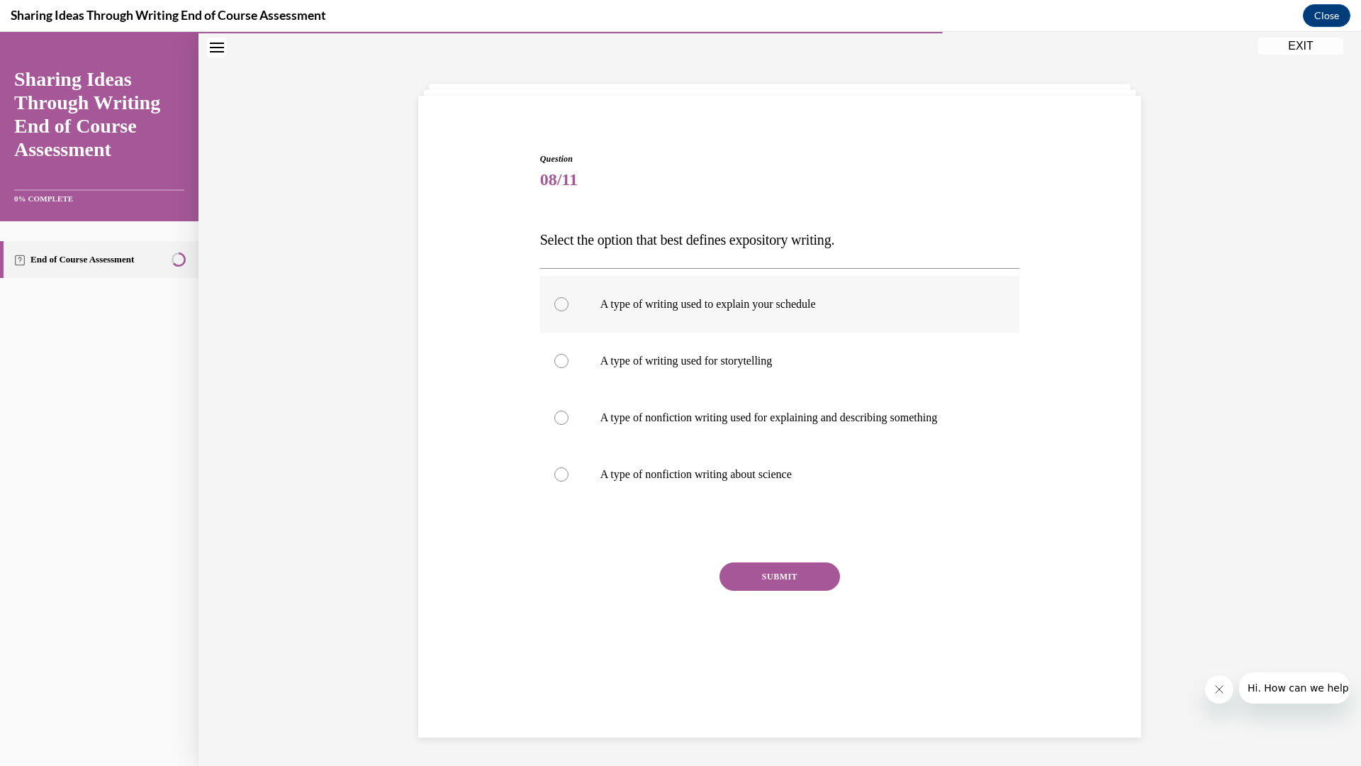
click at [559, 305] on div at bounding box center [561, 304] width 14 height 14
click at [559, 305] on input "A type of writing used to explain your schedule" at bounding box center [561, 304] width 14 height 14
radio input "true"
click at [765, 586] on button "SUBMIT" at bounding box center [780, 576] width 121 height 28
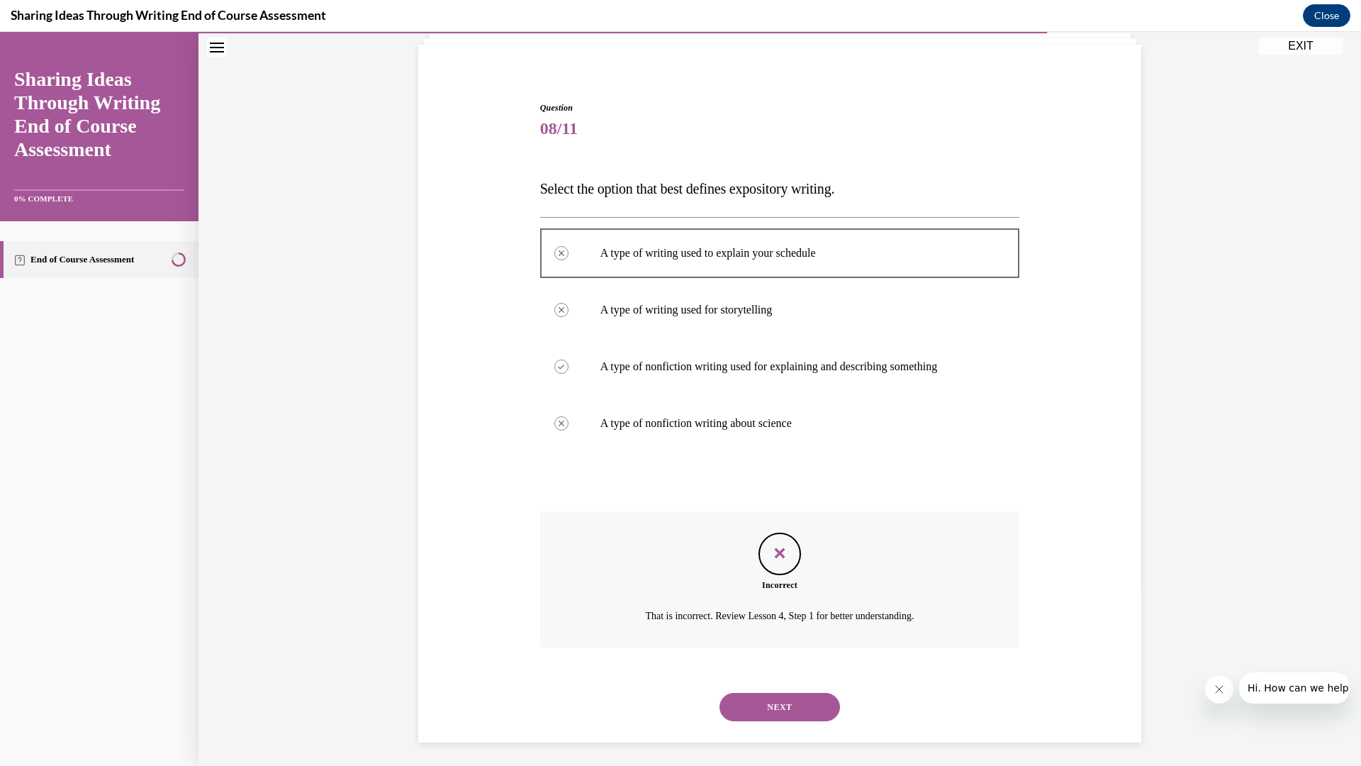
scroll to position [101, 0]
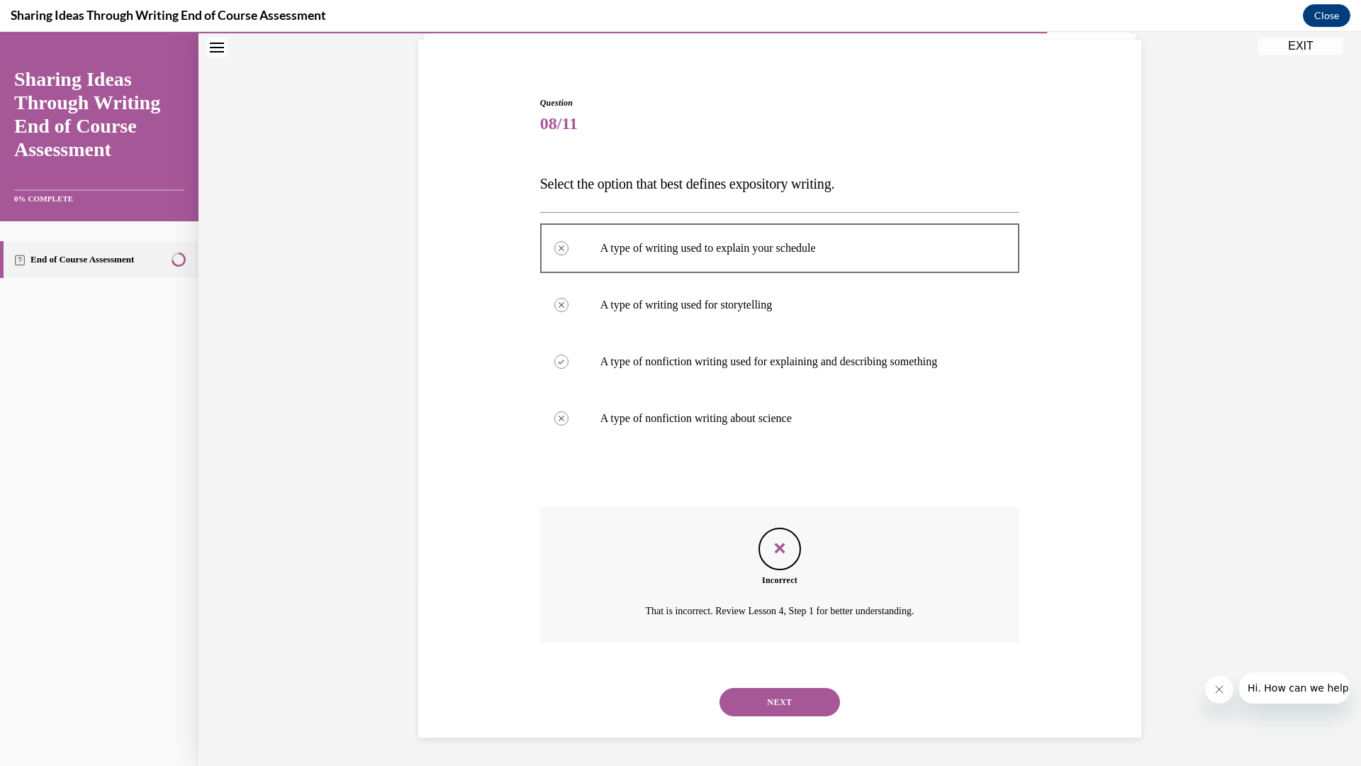
click at [794, 693] on button "NEXT" at bounding box center [780, 702] width 121 height 28
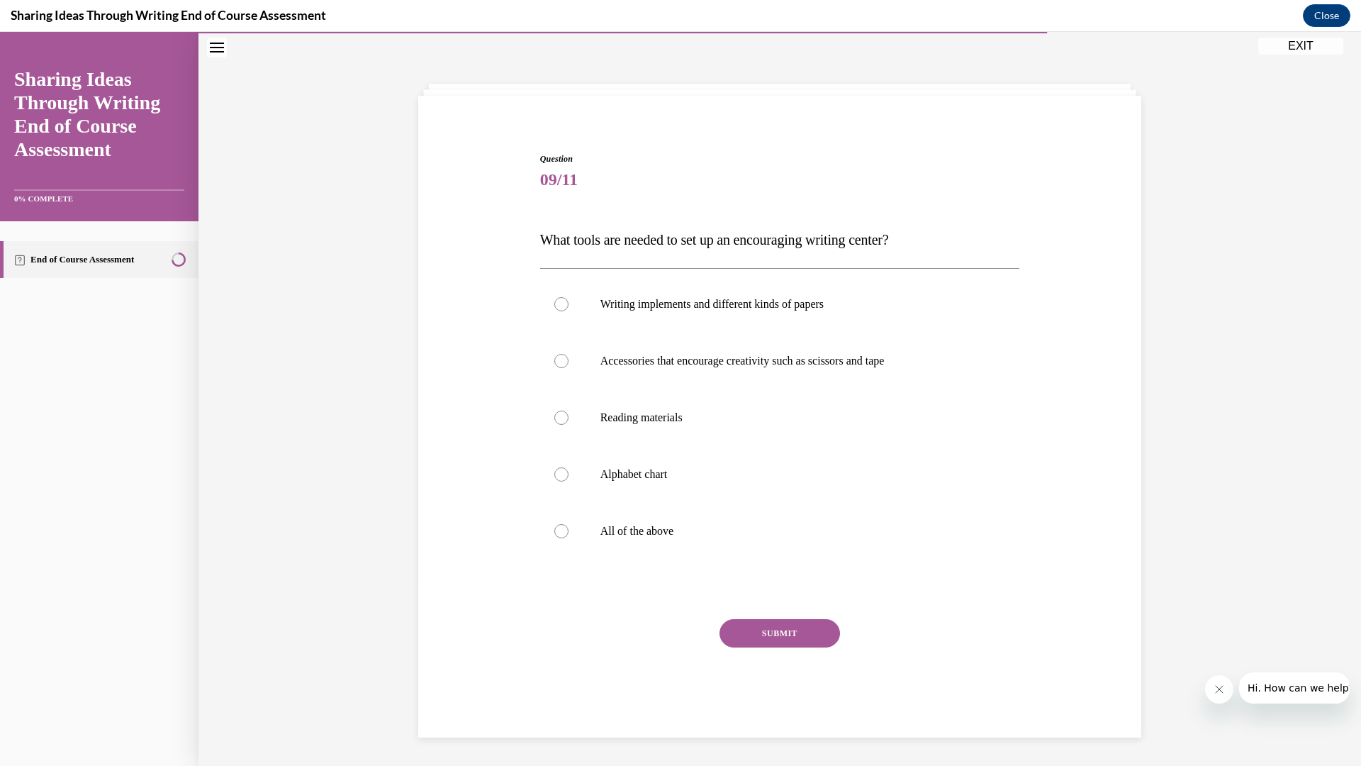
scroll to position [45, 0]
click at [558, 537] on div at bounding box center [561, 531] width 14 height 14
click at [558, 537] on input "All of the above" at bounding box center [561, 531] width 14 height 14
radio input "true"
click at [752, 626] on button "SUBMIT" at bounding box center [780, 633] width 121 height 28
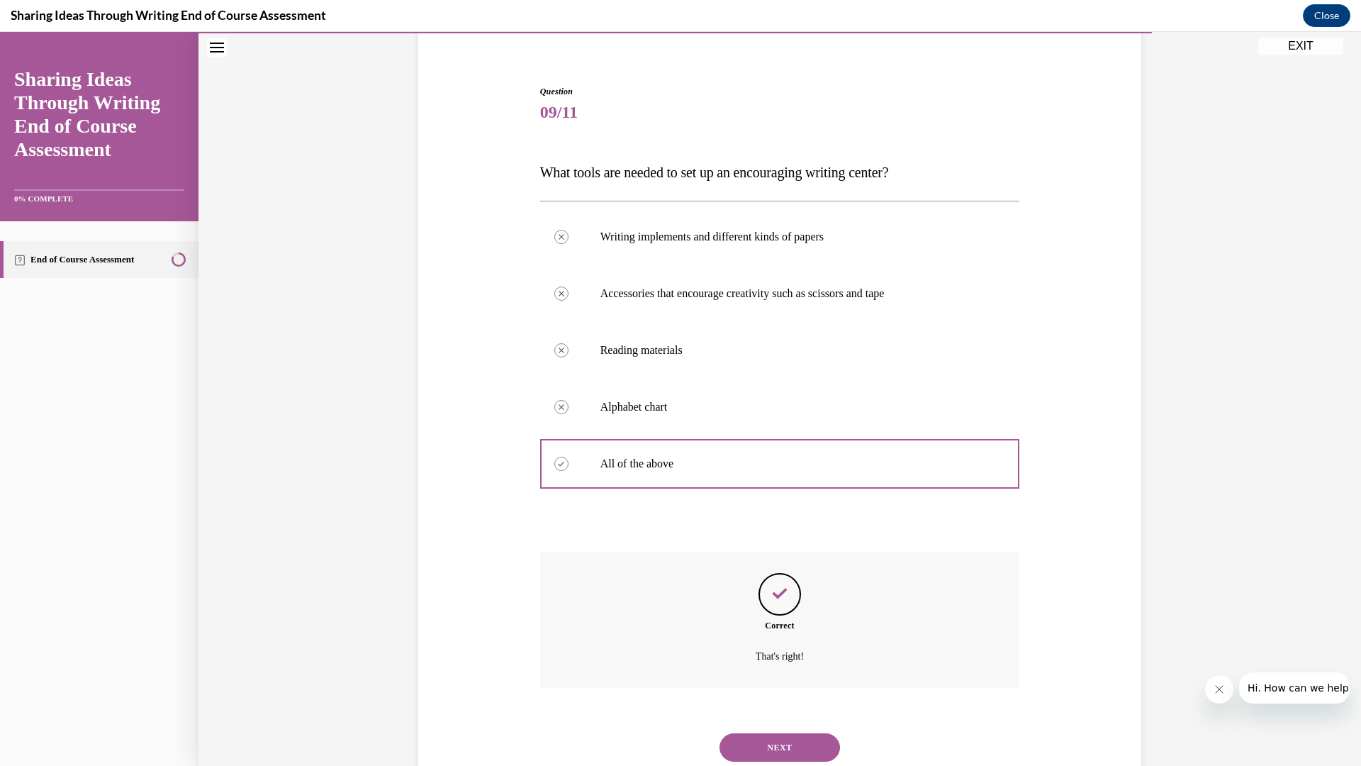
scroll to position [157, 0]
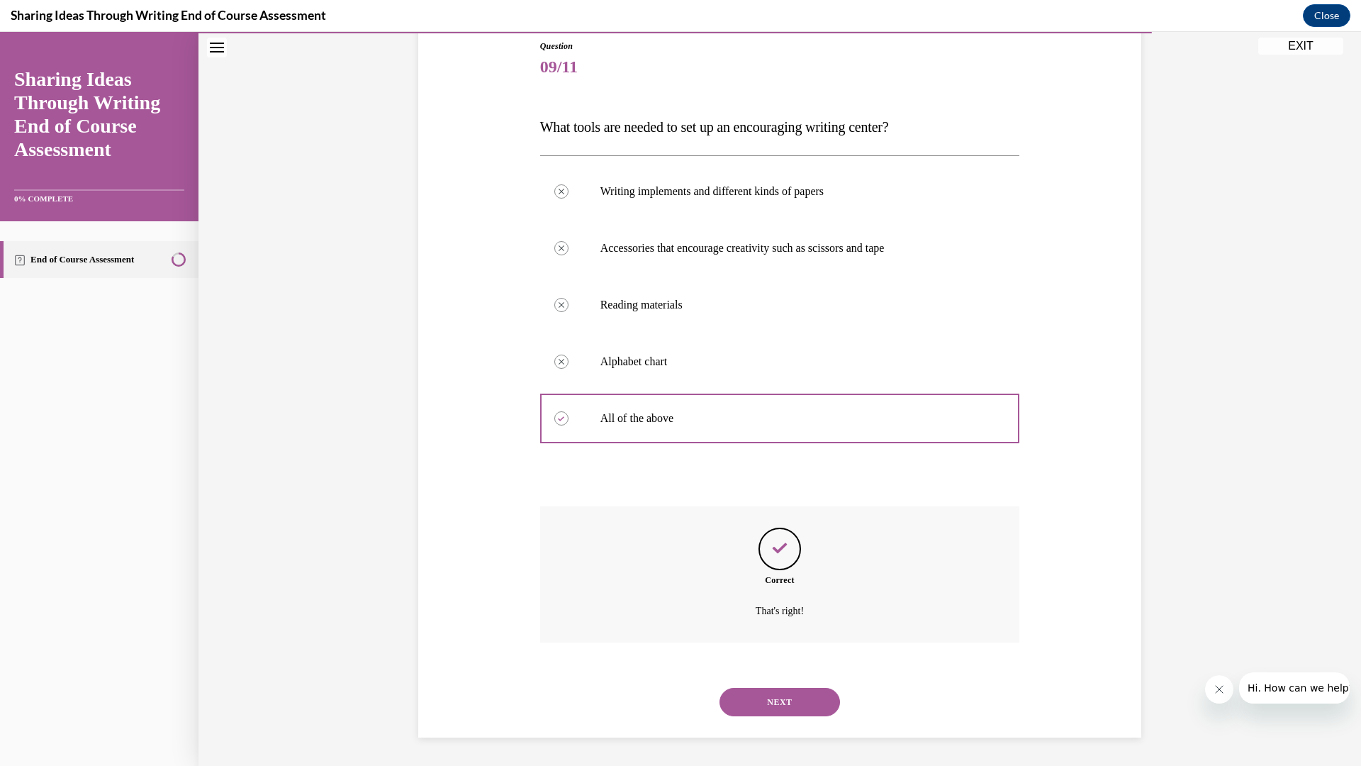
click at [782, 691] on button "NEXT" at bounding box center [780, 702] width 121 height 28
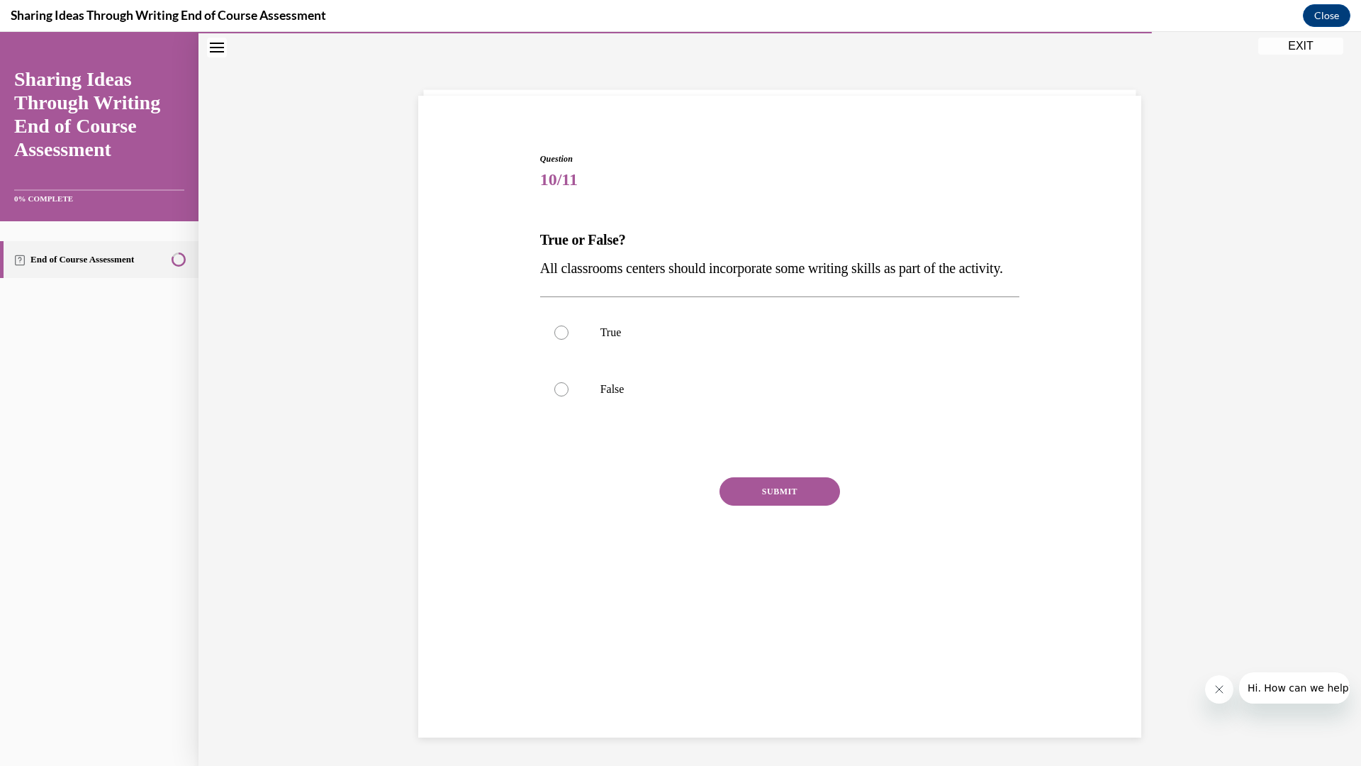
scroll to position [45, 0]
click at [563, 340] on div at bounding box center [561, 332] width 14 height 14
click at [563, 340] on input "True" at bounding box center [561, 332] width 14 height 14
radio input "true"
click at [739, 505] on button "SUBMIT" at bounding box center [780, 491] width 121 height 28
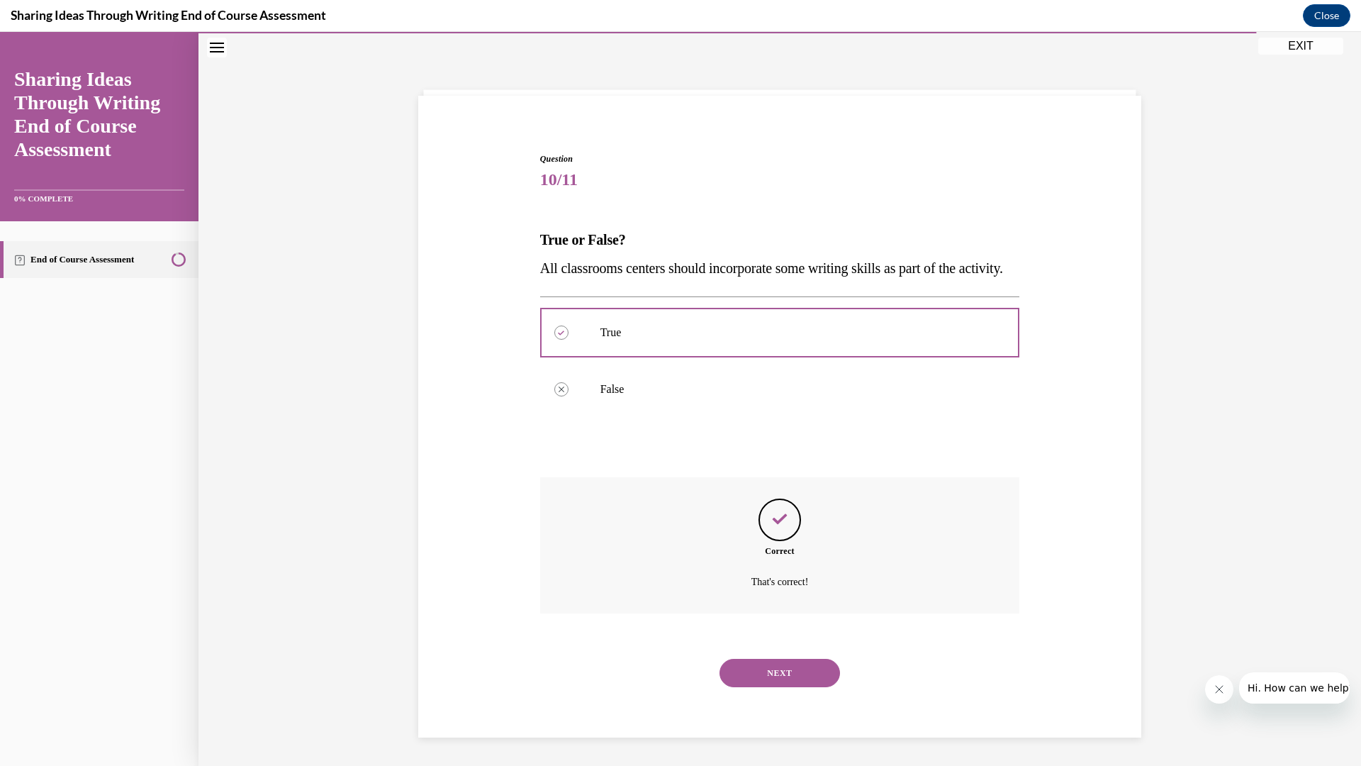
click at [793, 687] on button "NEXT" at bounding box center [780, 673] width 121 height 28
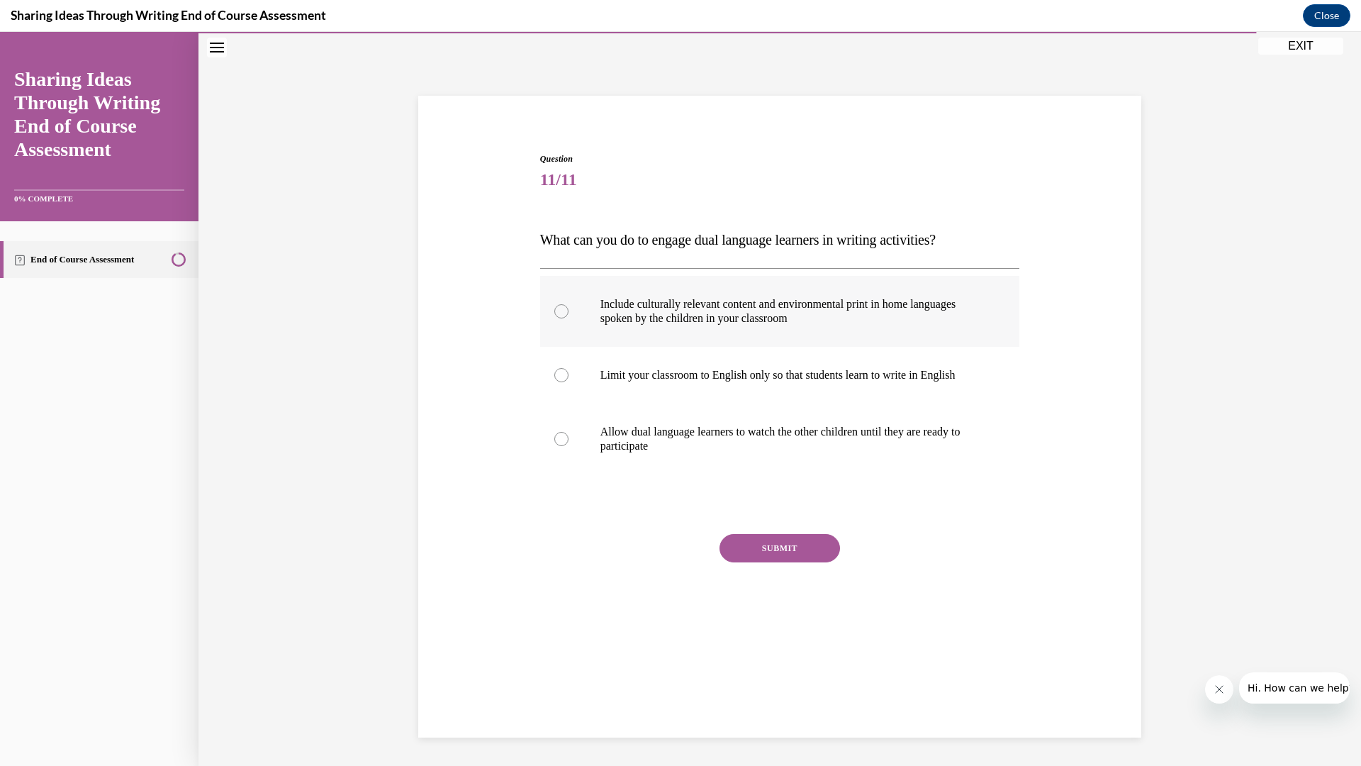
click at [562, 318] on label "Include culturally relevant content and environmental print in home languages s…" at bounding box center [780, 311] width 480 height 71
click at [562, 318] on input "Include culturally relevant content and environmental print in home languages s…" at bounding box center [561, 311] width 14 height 14
radio input "true"
click at [766, 552] on button "SUBMIT" at bounding box center [780, 548] width 121 height 28
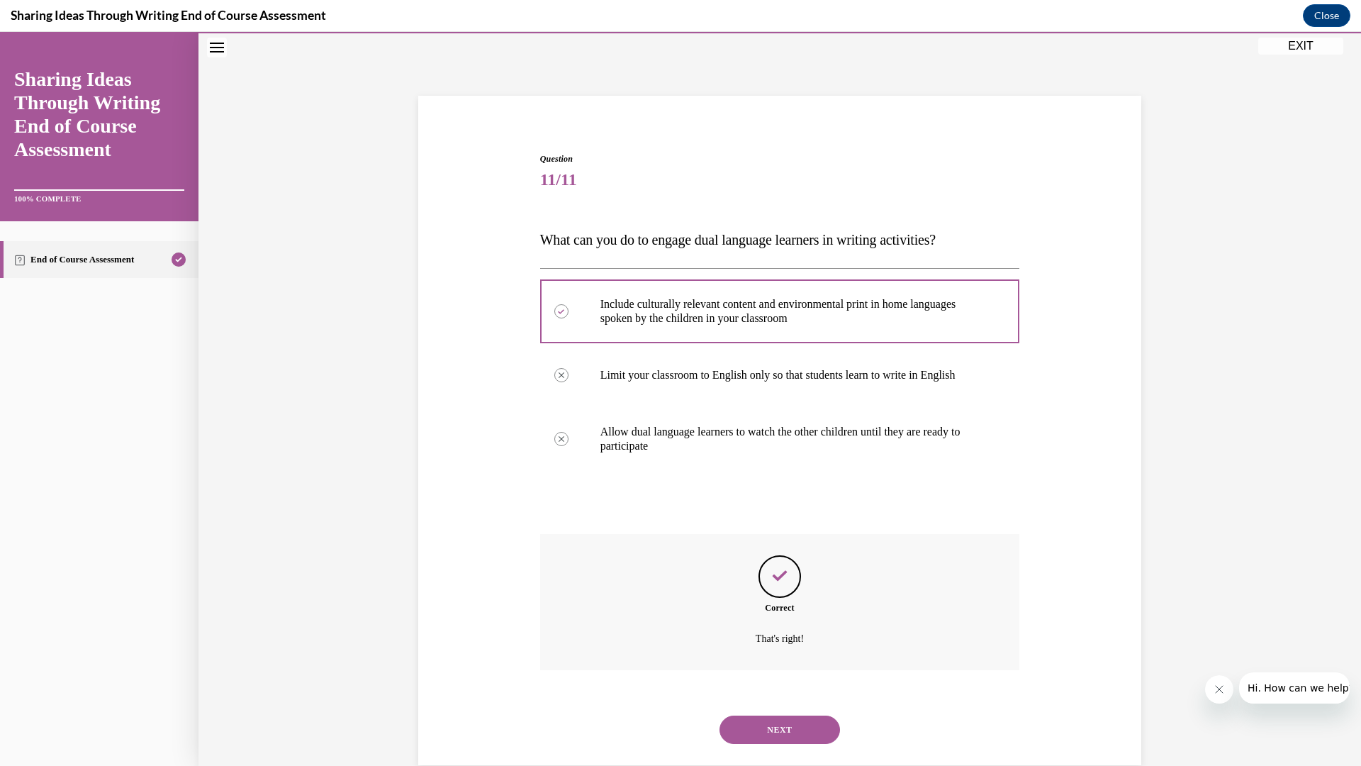
scroll to position [72, 0]
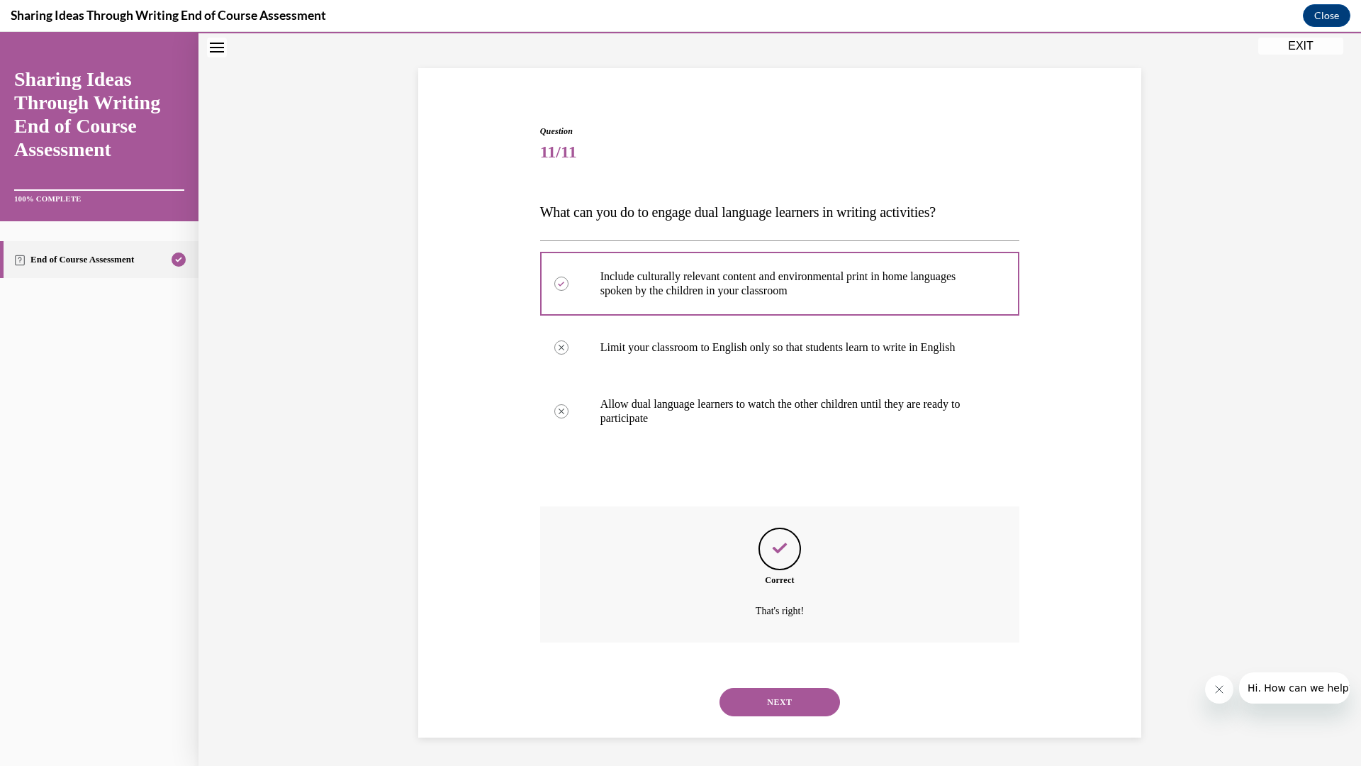
click at [805, 693] on button "NEXT" at bounding box center [780, 702] width 121 height 28
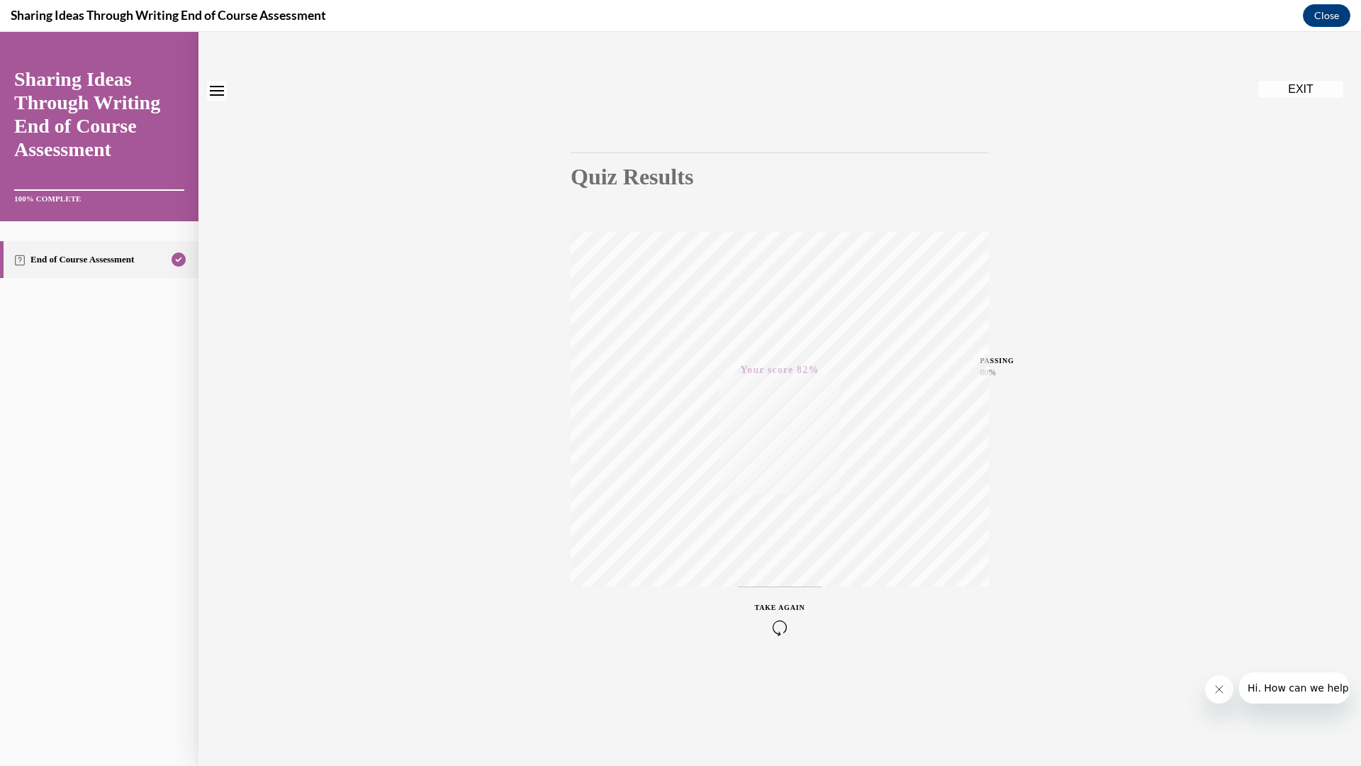
scroll to position [0, 0]
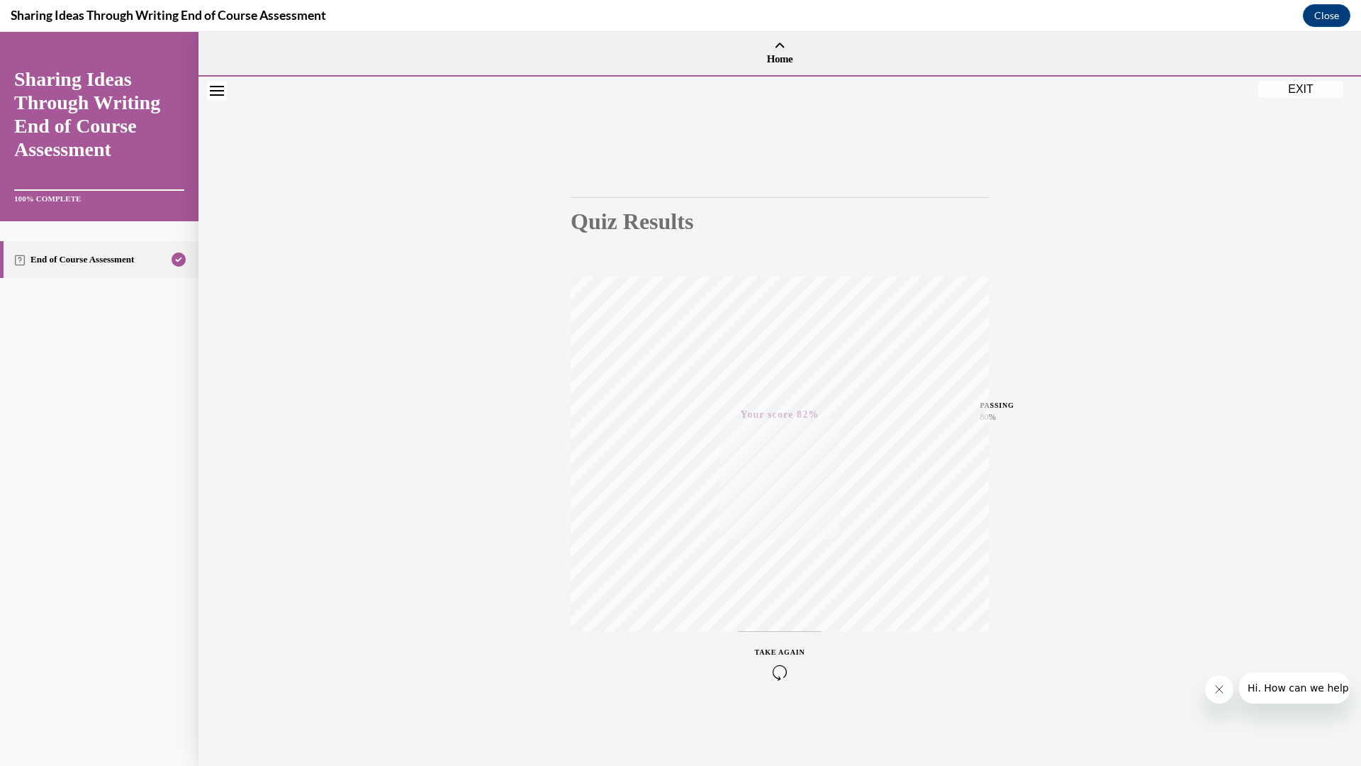
click at [1290, 89] on button "EXIT" at bounding box center [1300, 89] width 85 height 17
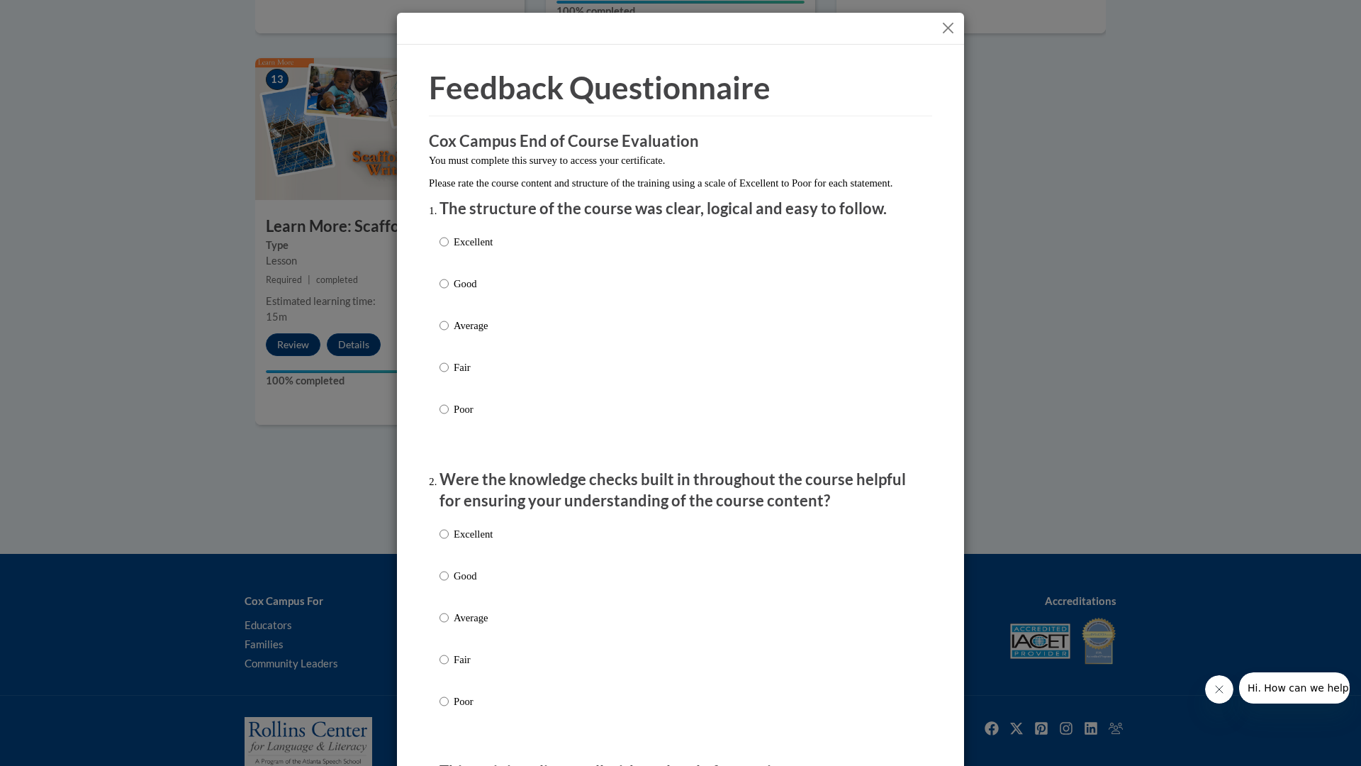
click at [946, 29] on button "Close" at bounding box center [948, 28] width 18 height 18
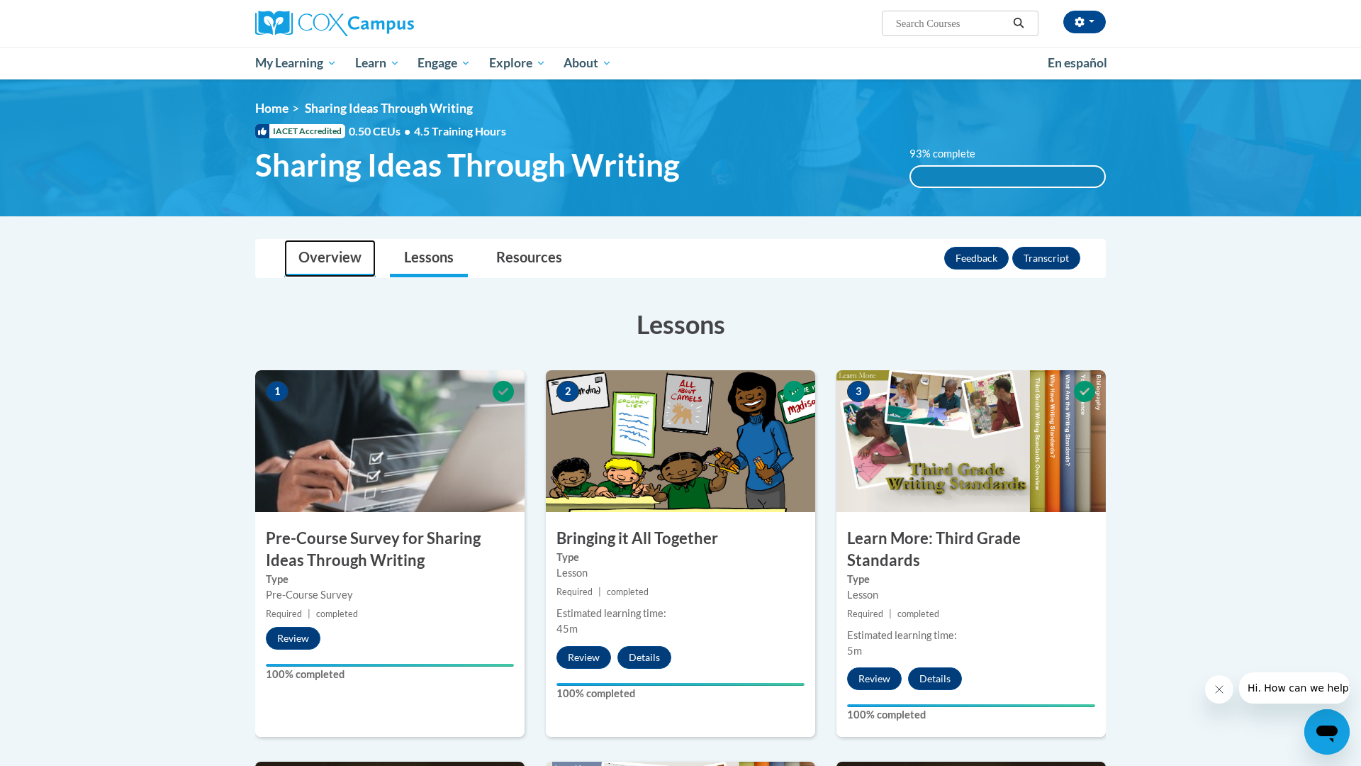
click at [313, 257] on link "Overview" at bounding box center [329, 259] width 91 height 38
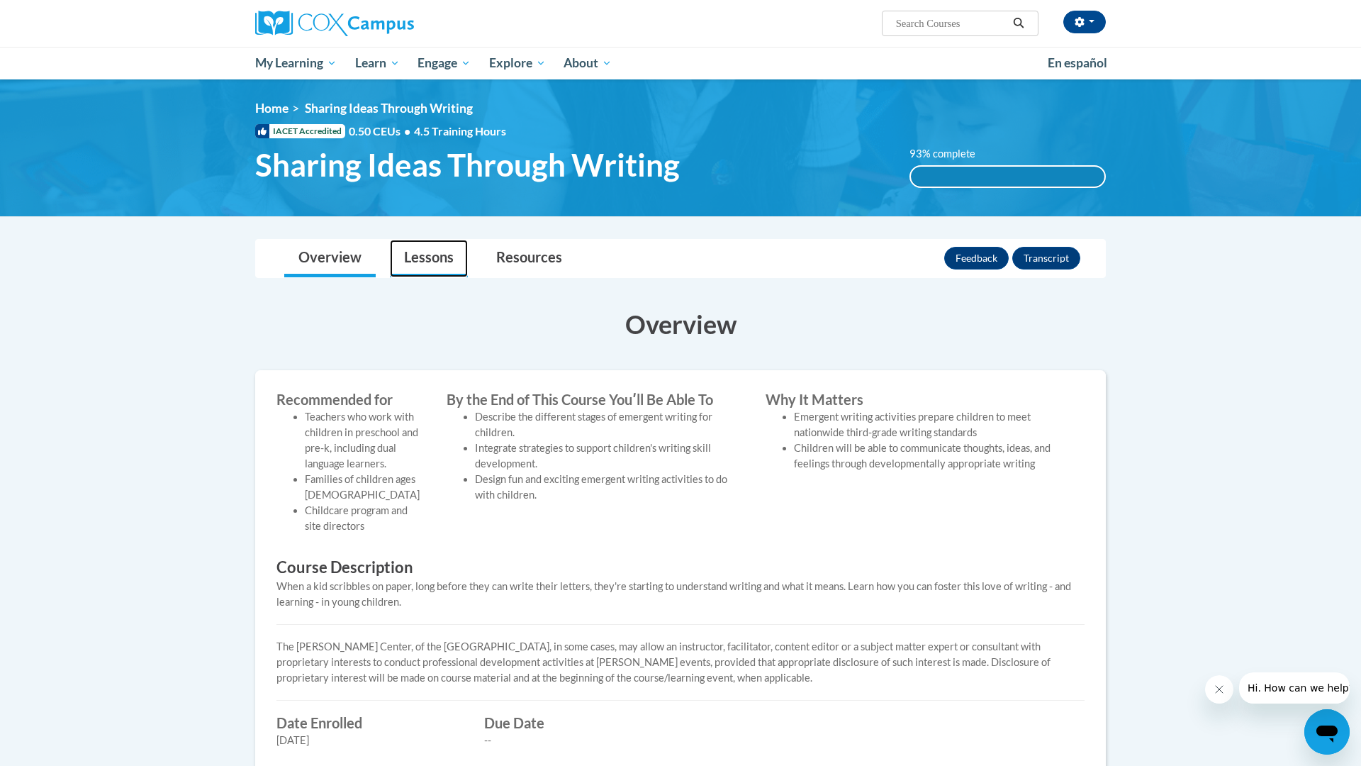
click at [435, 263] on link "Lessons" at bounding box center [429, 259] width 78 height 38
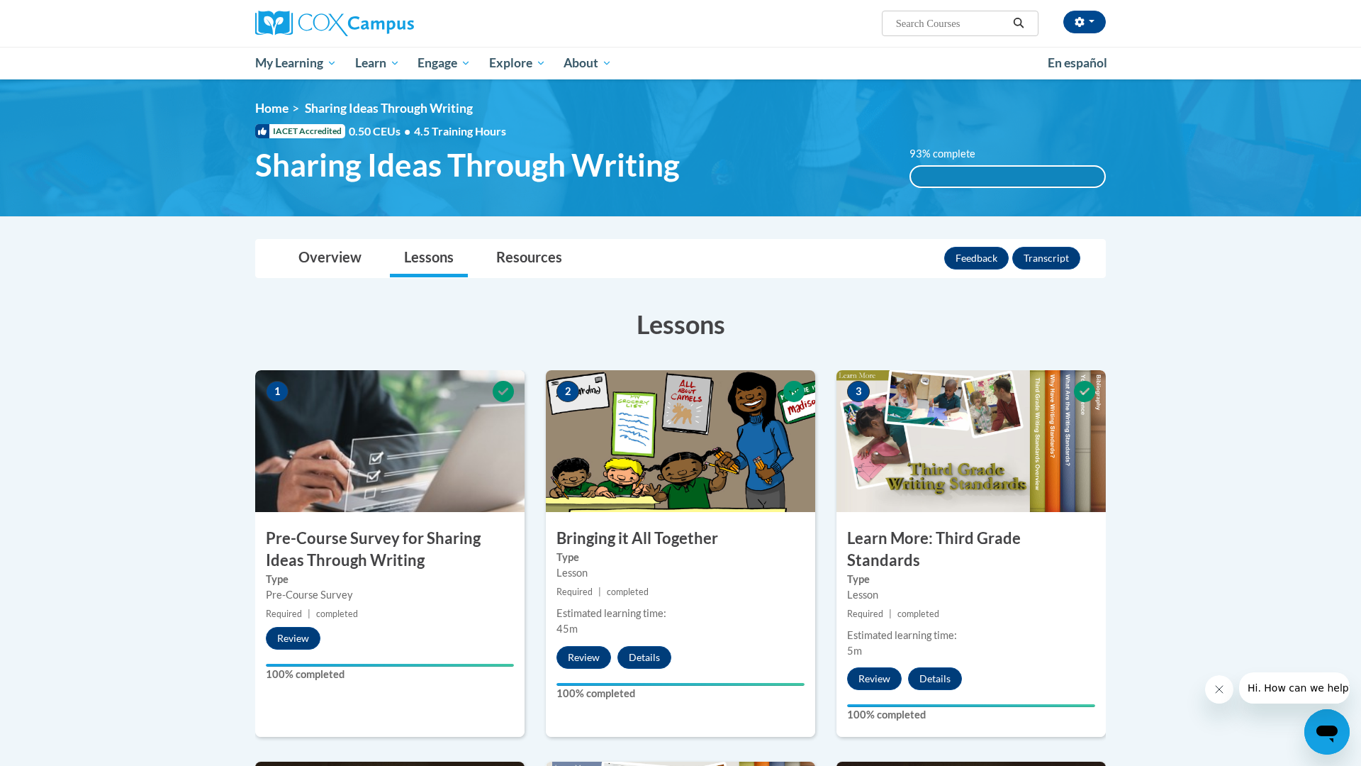
click at [988, 255] on button "Feedback" at bounding box center [976, 258] width 65 height 23
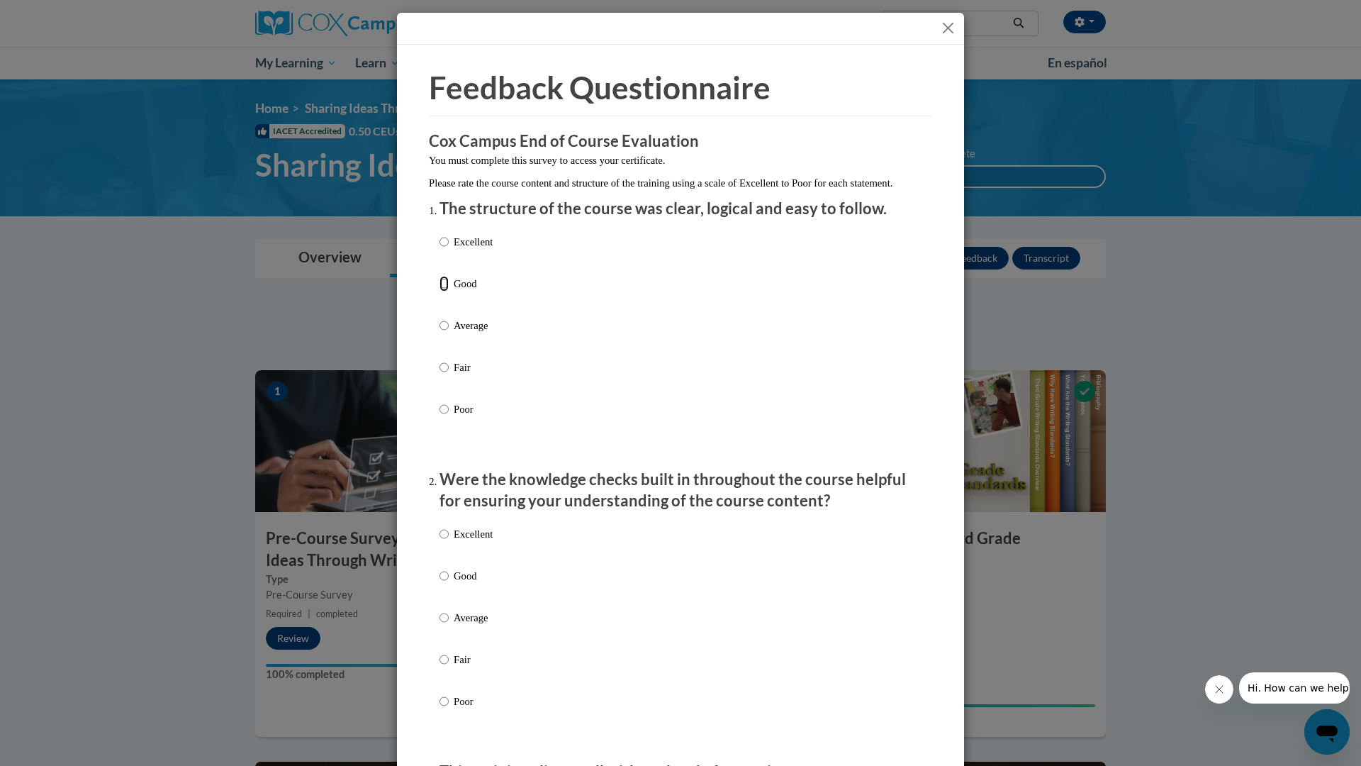
click at [444, 291] on input "Good" at bounding box center [444, 284] width 9 height 16
radio input "true"
click at [442, 583] on input "Good" at bounding box center [444, 576] width 9 height 16
radio input "true"
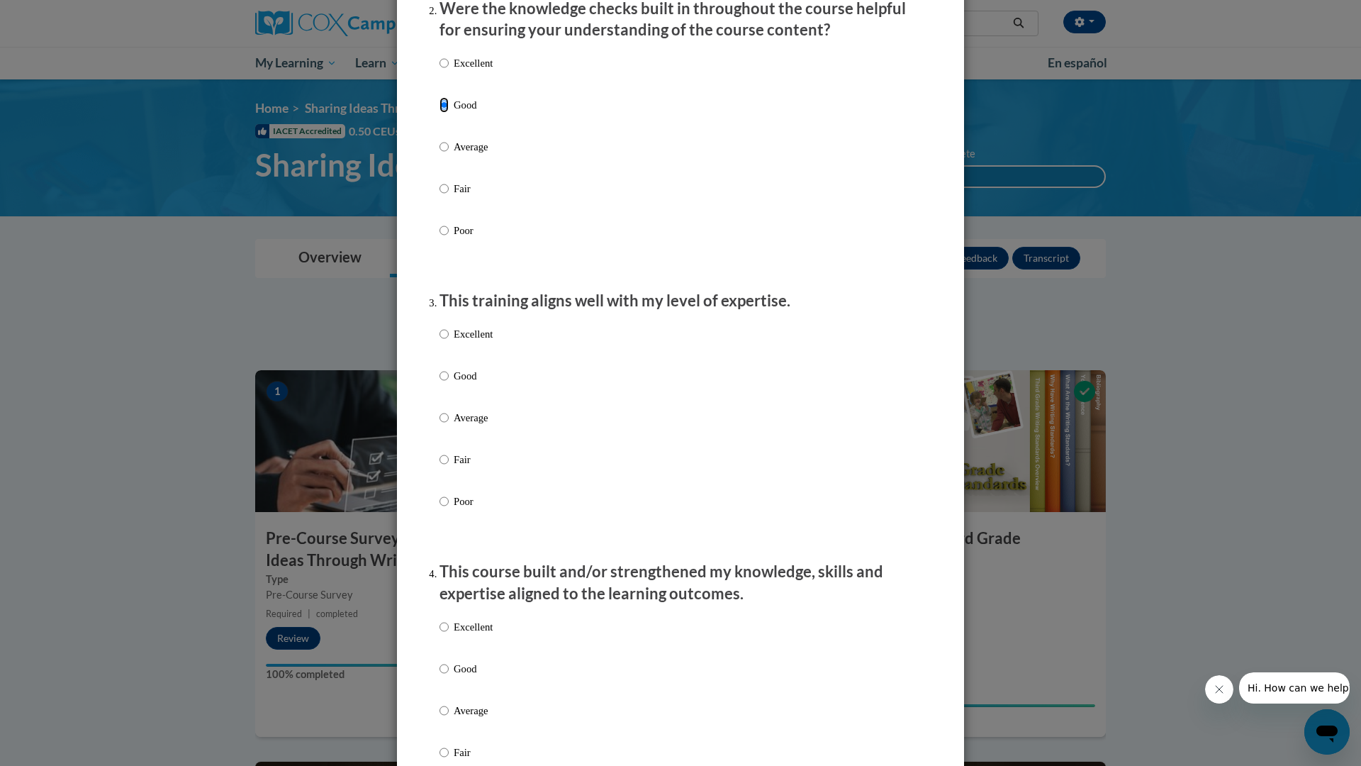
scroll to position [472, 0]
click at [445, 382] on input "Good" at bounding box center [444, 375] width 9 height 16
radio input "true"
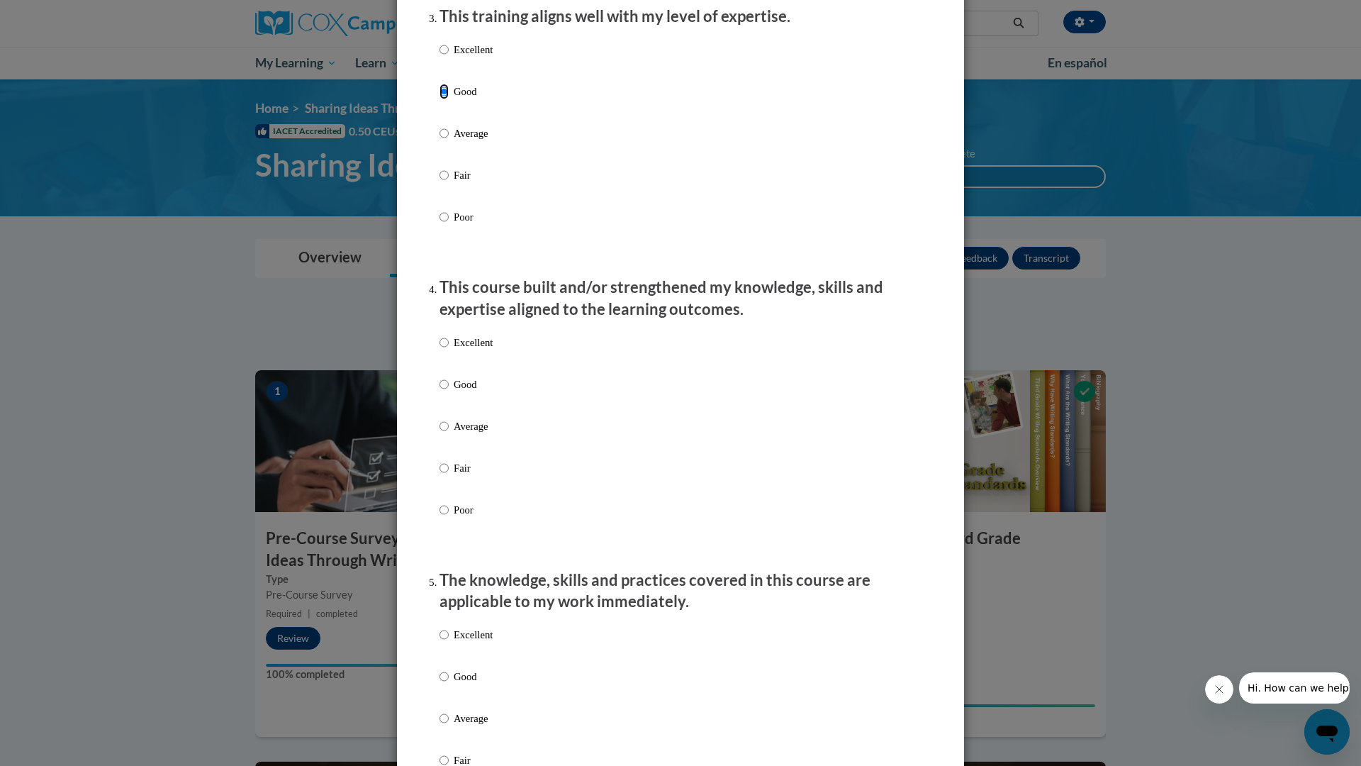
scroll to position [756, 0]
click at [445, 391] on input "Good" at bounding box center [444, 383] width 9 height 16
radio input "true"
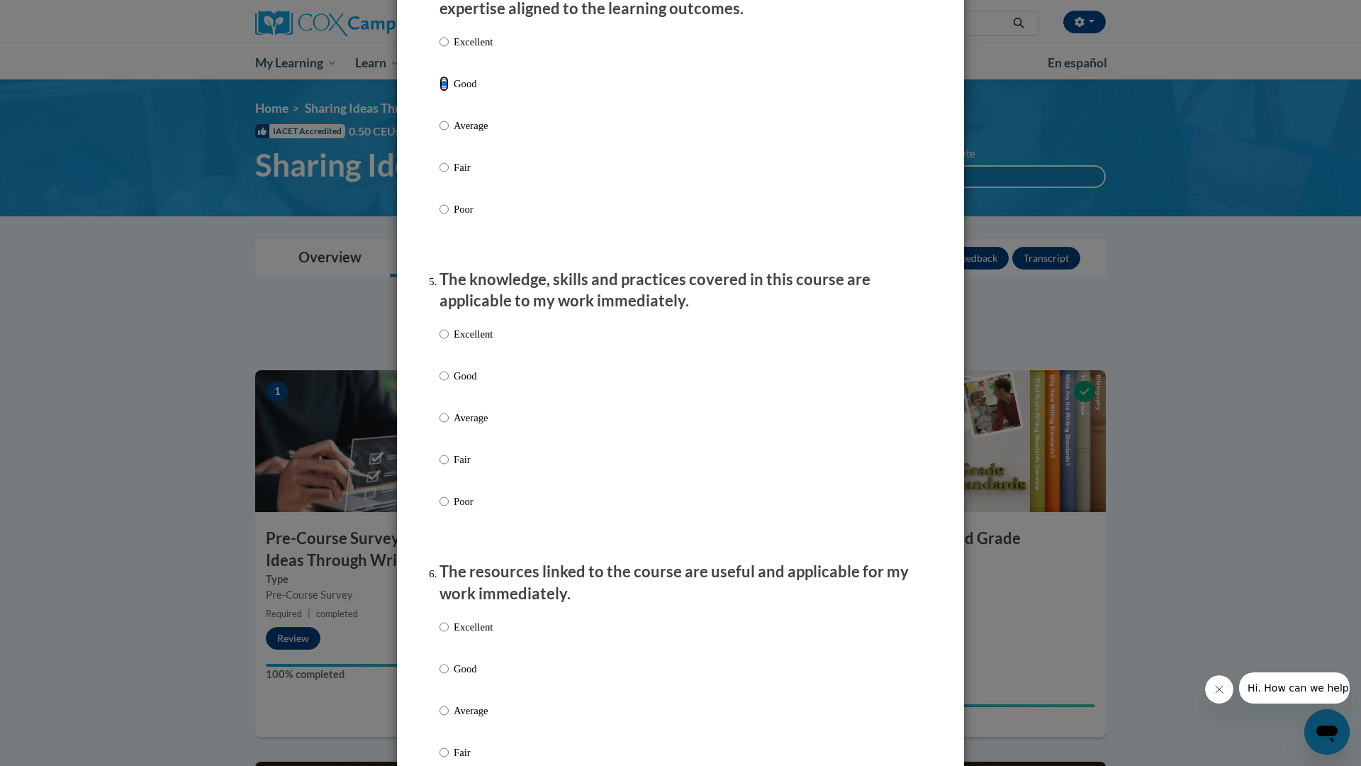
scroll to position [1061, 0]
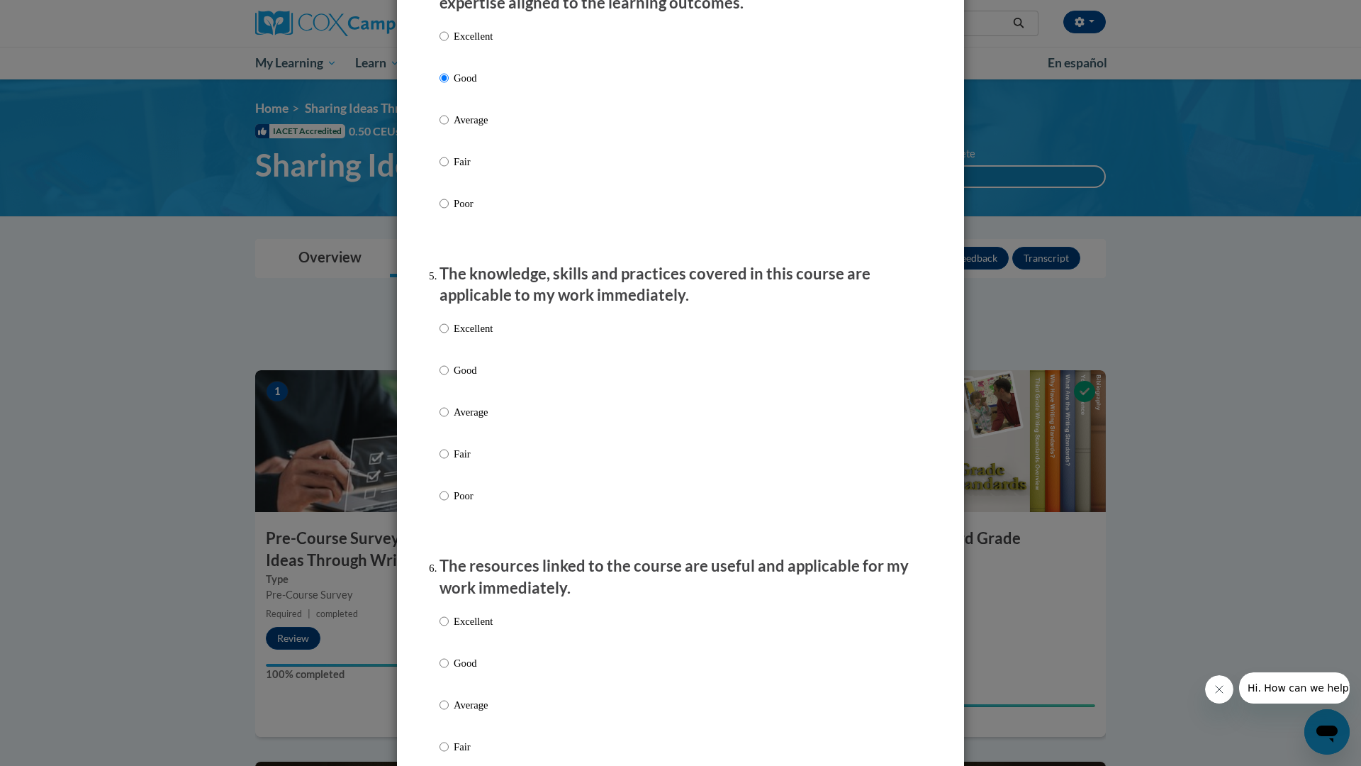
click at [445, 391] on label "Good" at bounding box center [466, 381] width 53 height 38
click at [445, 378] on input "Good" at bounding box center [444, 370] width 9 height 16
radio input "true"
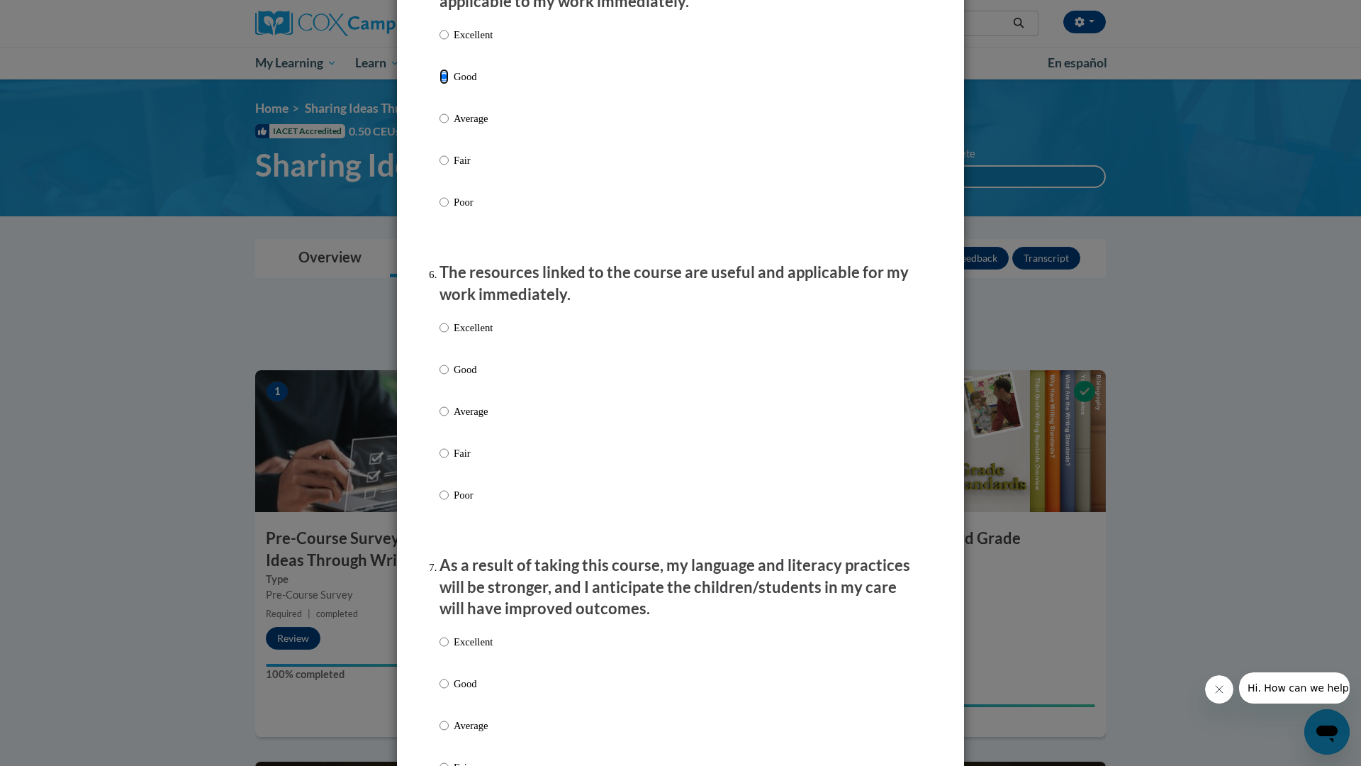
scroll to position [1357, 0]
click at [445, 391] on label "Good" at bounding box center [466, 378] width 53 height 38
click at [445, 375] on input "Good" at bounding box center [444, 367] width 9 height 16
radio input "true"
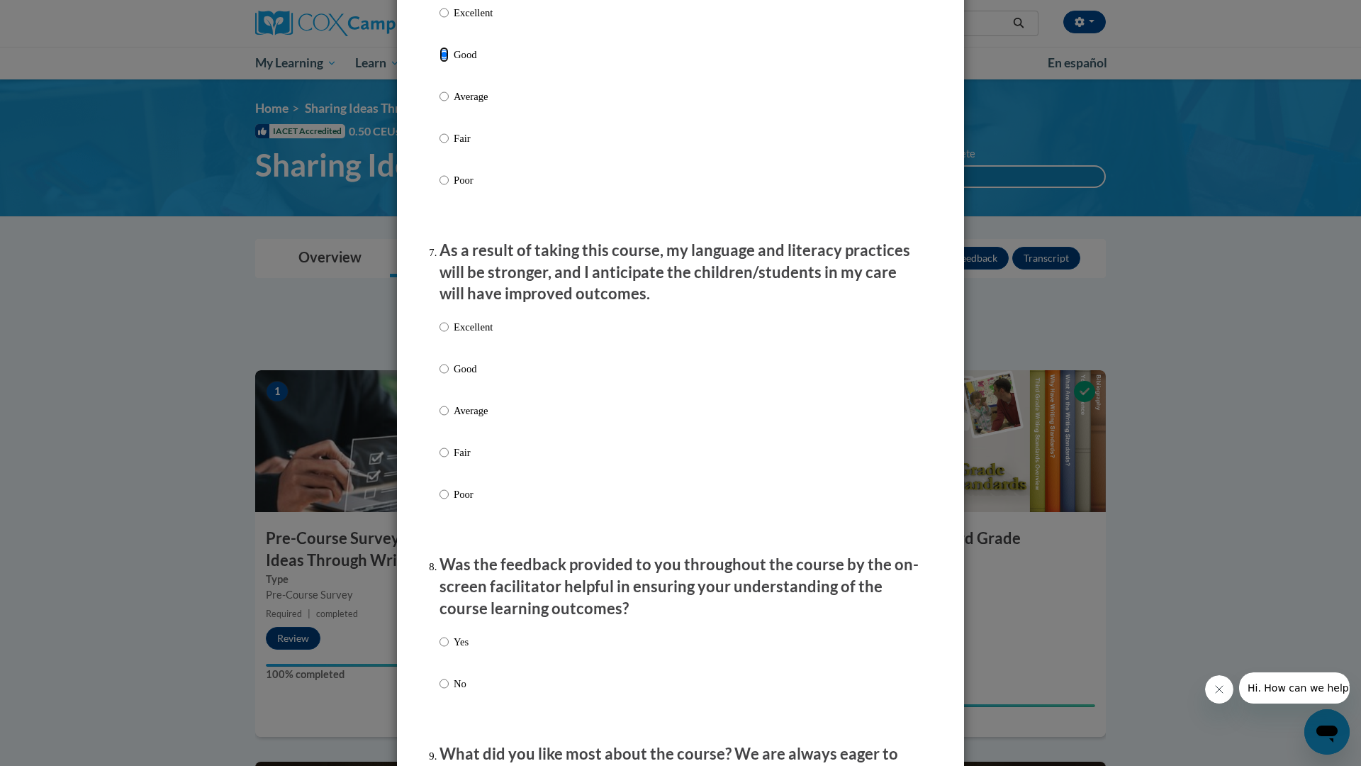
scroll to position [1671, 0]
click at [445, 391] on label "Good" at bounding box center [466, 378] width 53 height 38
click at [445, 375] on input "Good" at bounding box center [444, 367] width 9 height 16
radio input "true"
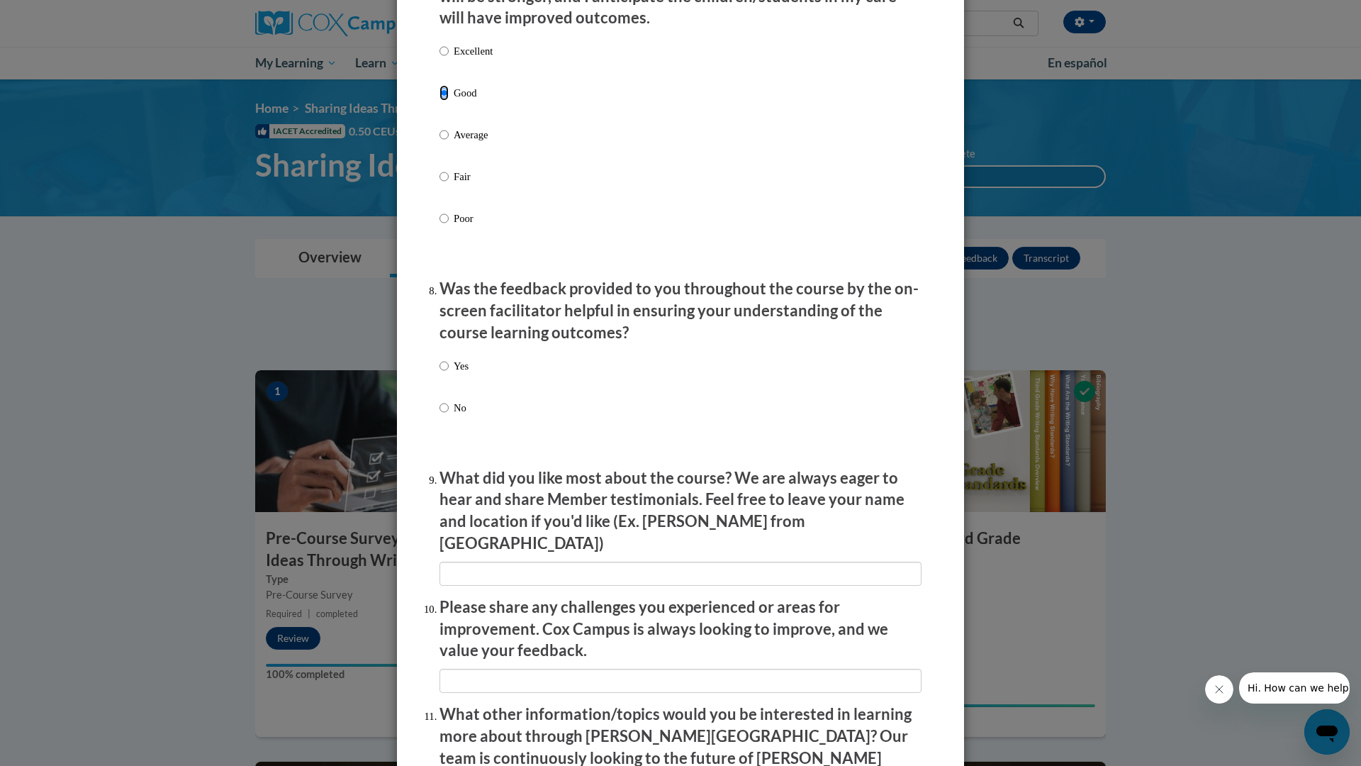
scroll to position [1944, 0]
click at [448, 375] on input "Yes" at bounding box center [444, 367] width 9 height 16
radio input "true"
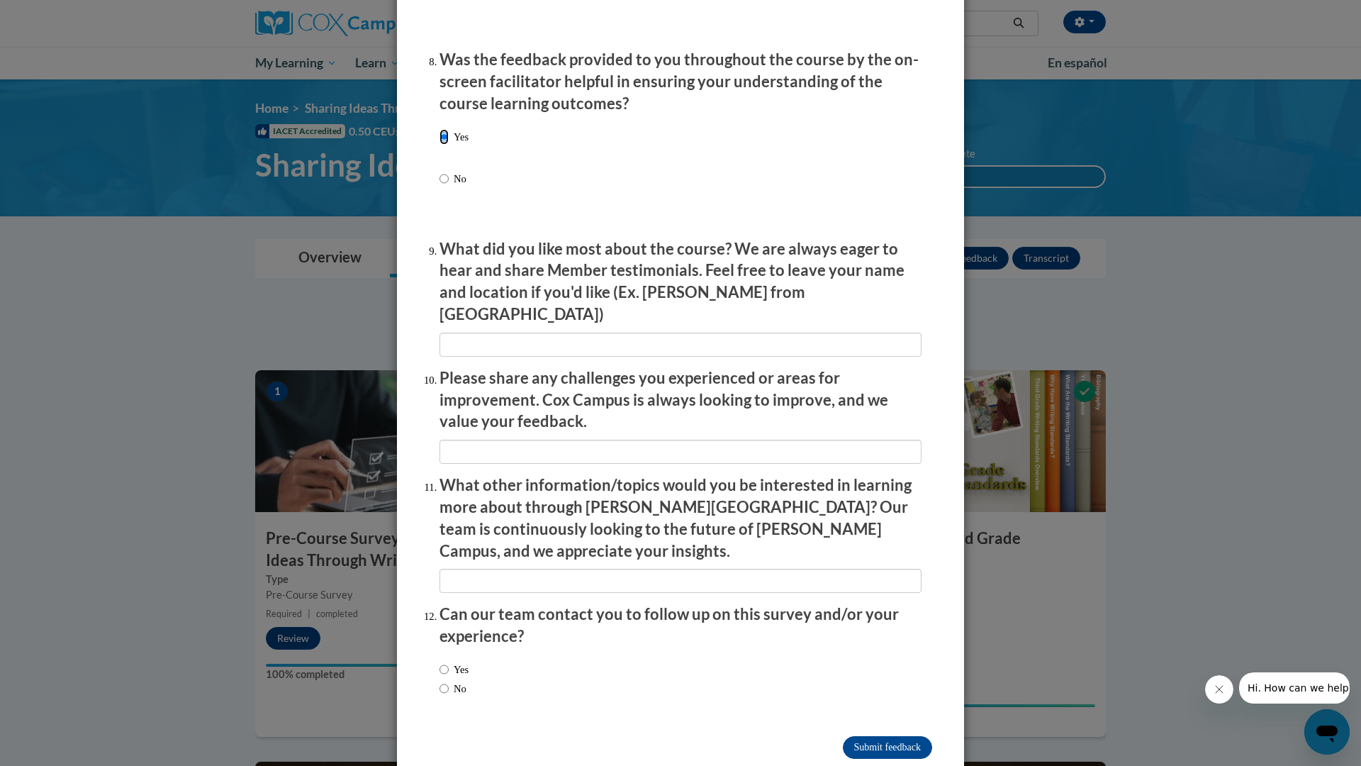
scroll to position [2180, 0]
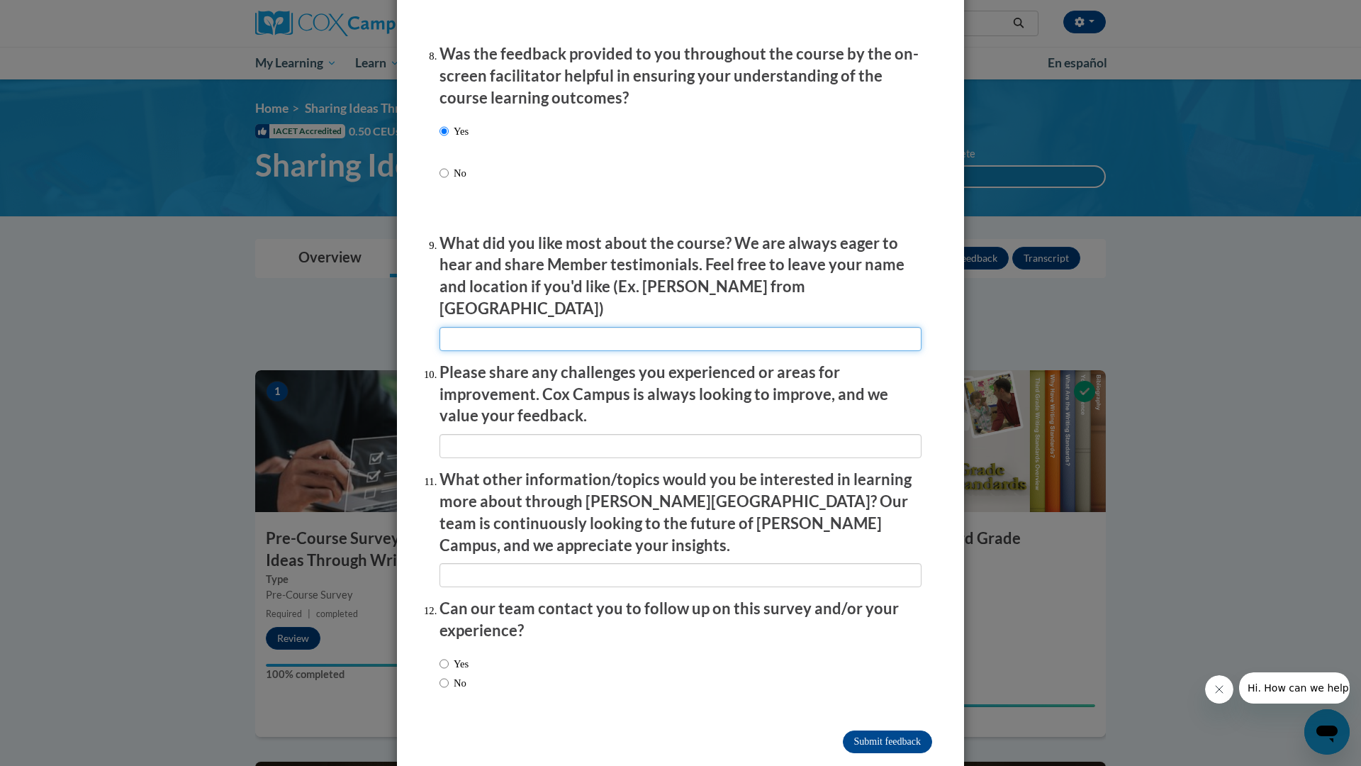
click at [478, 327] on input "textbox" at bounding box center [681, 339] width 482 height 24
type input "Ariel from Atlanta"
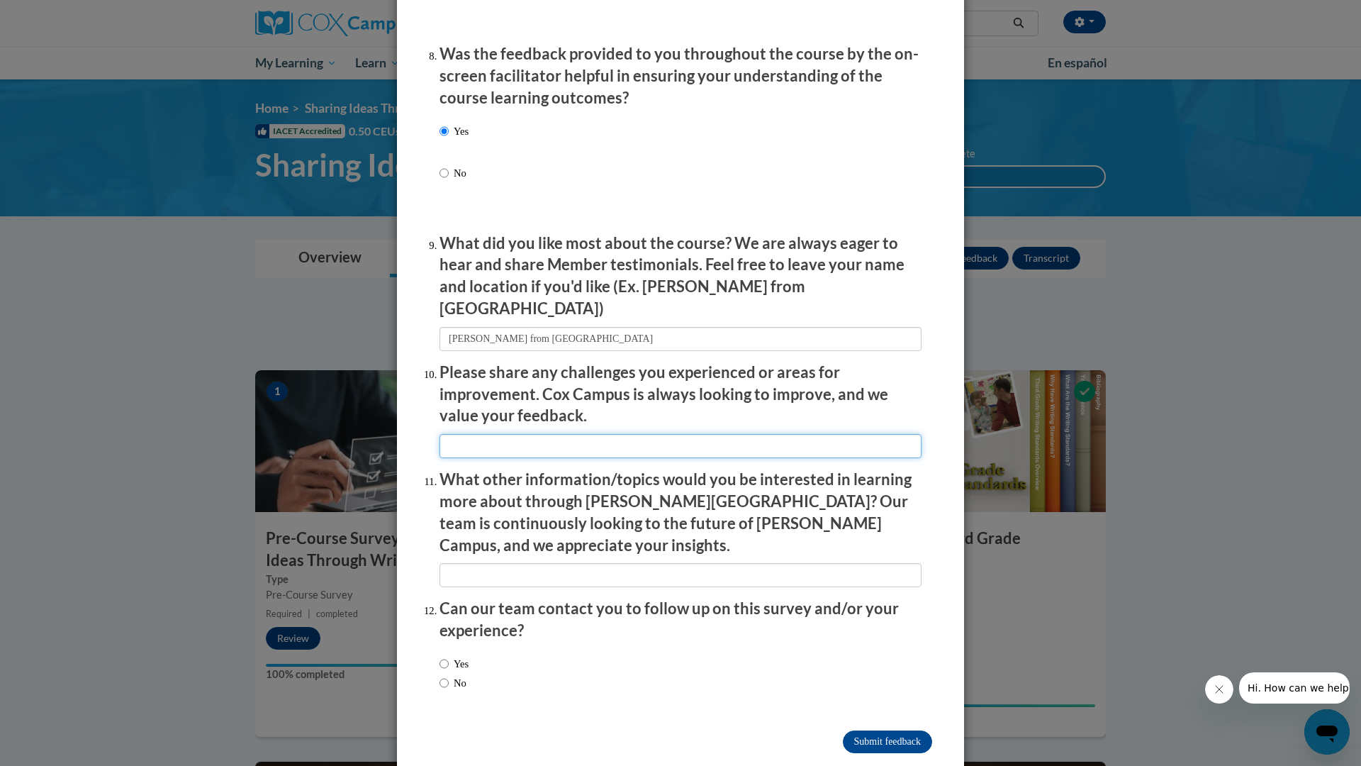
click at [454, 438] on input "textbox" at bounding box center [681, 446] width 482 height 24
type input "everything was good"
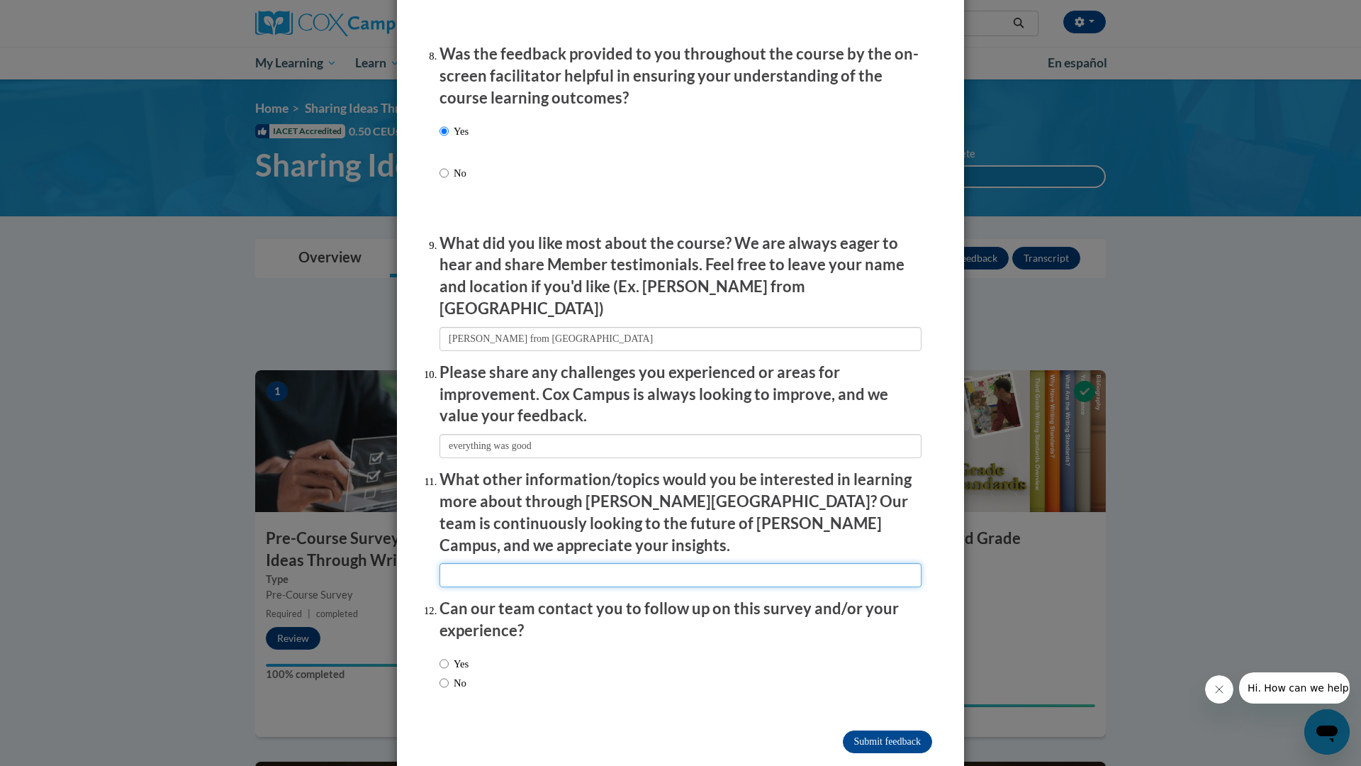
click at [476, 563] on input "textbox" at bounding box center [681, 575] width 482 height 24
type input "yes"
click at [441, 675] on input "No" at bounding box center [444, 683] width 9 height 16
radio input "true"
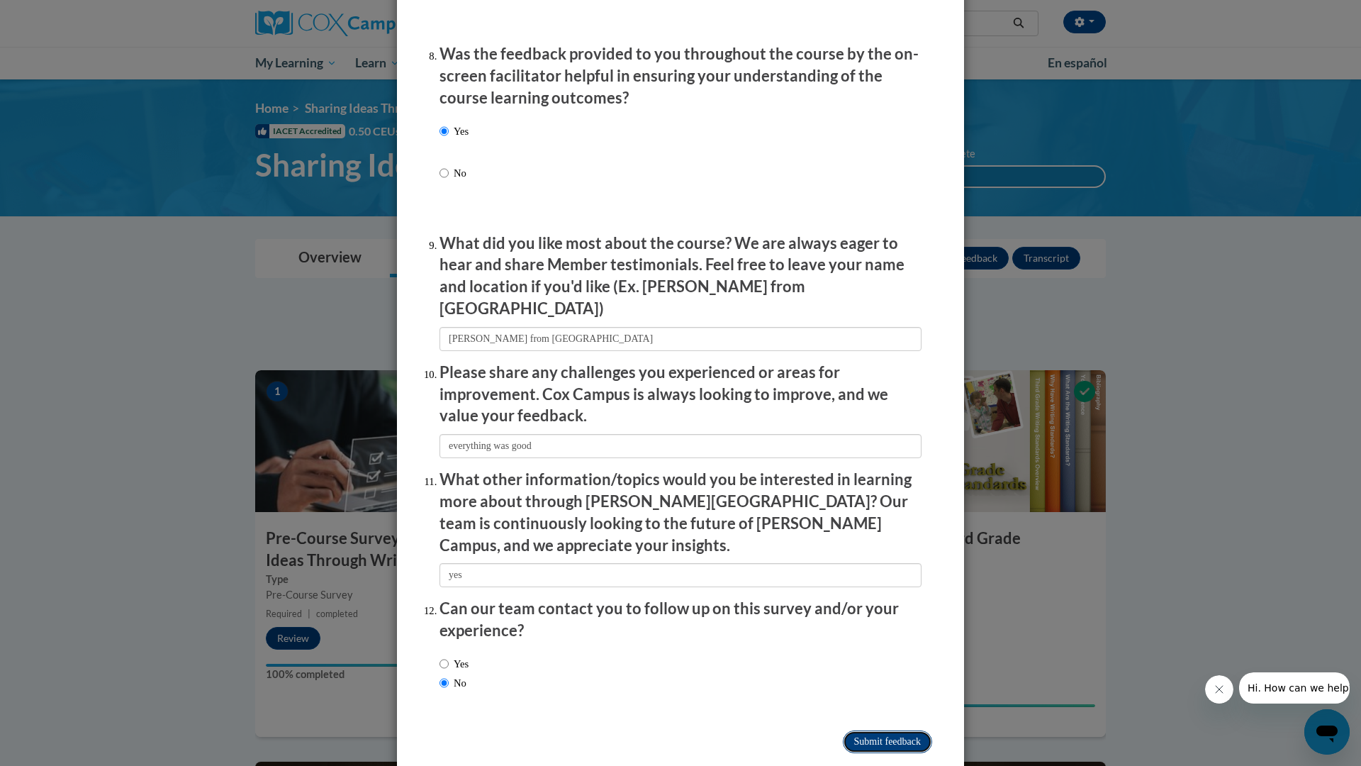
click at [879, 730] on input "Submit feedback" at bounding box center [887, 741] width 89 height 23
